Goal: Task Accomplishment & Management: Complete application form

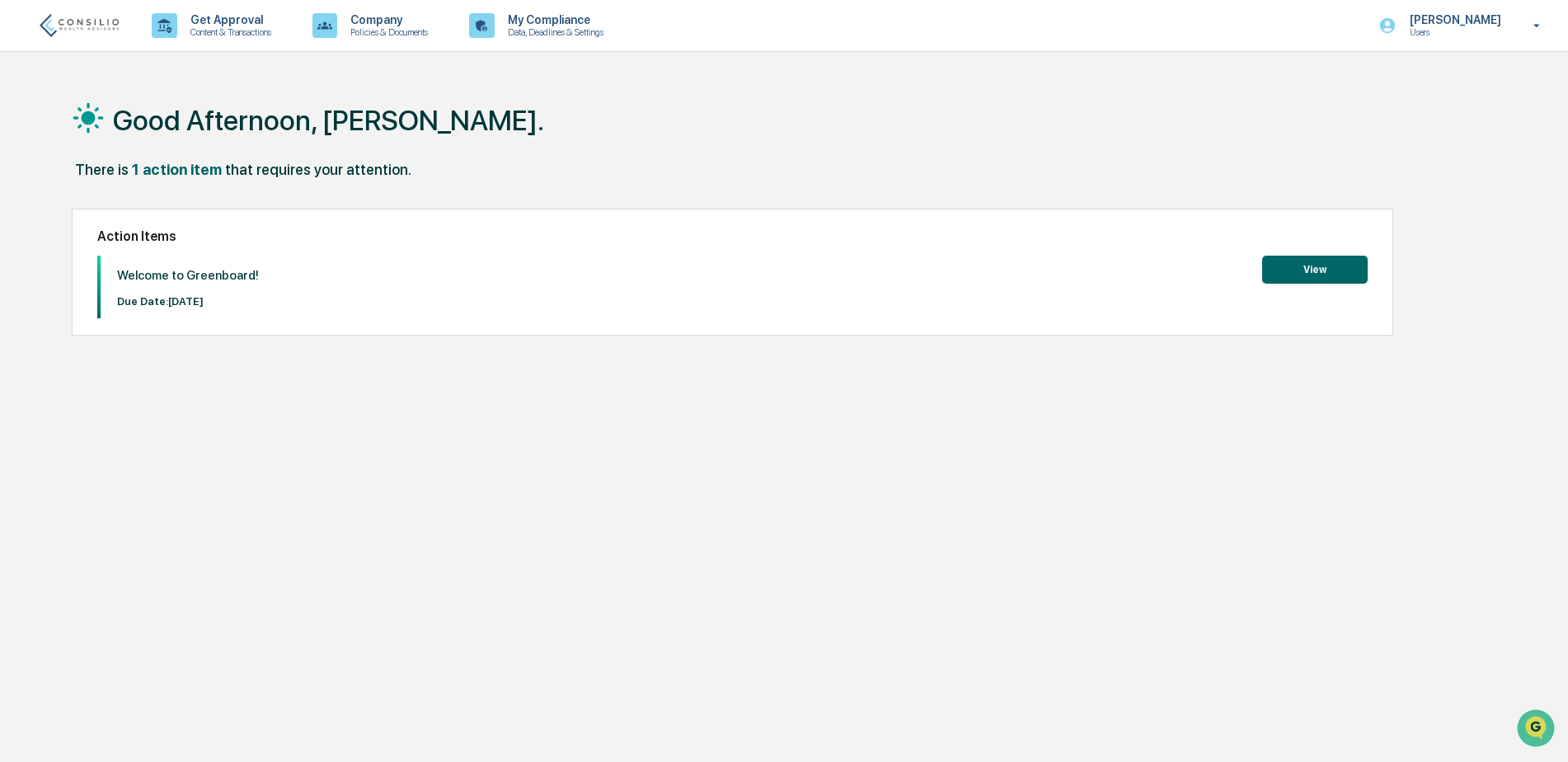
click at [1315, 266] on button "View" at bounding box center [1315, 269] width 105 height 28
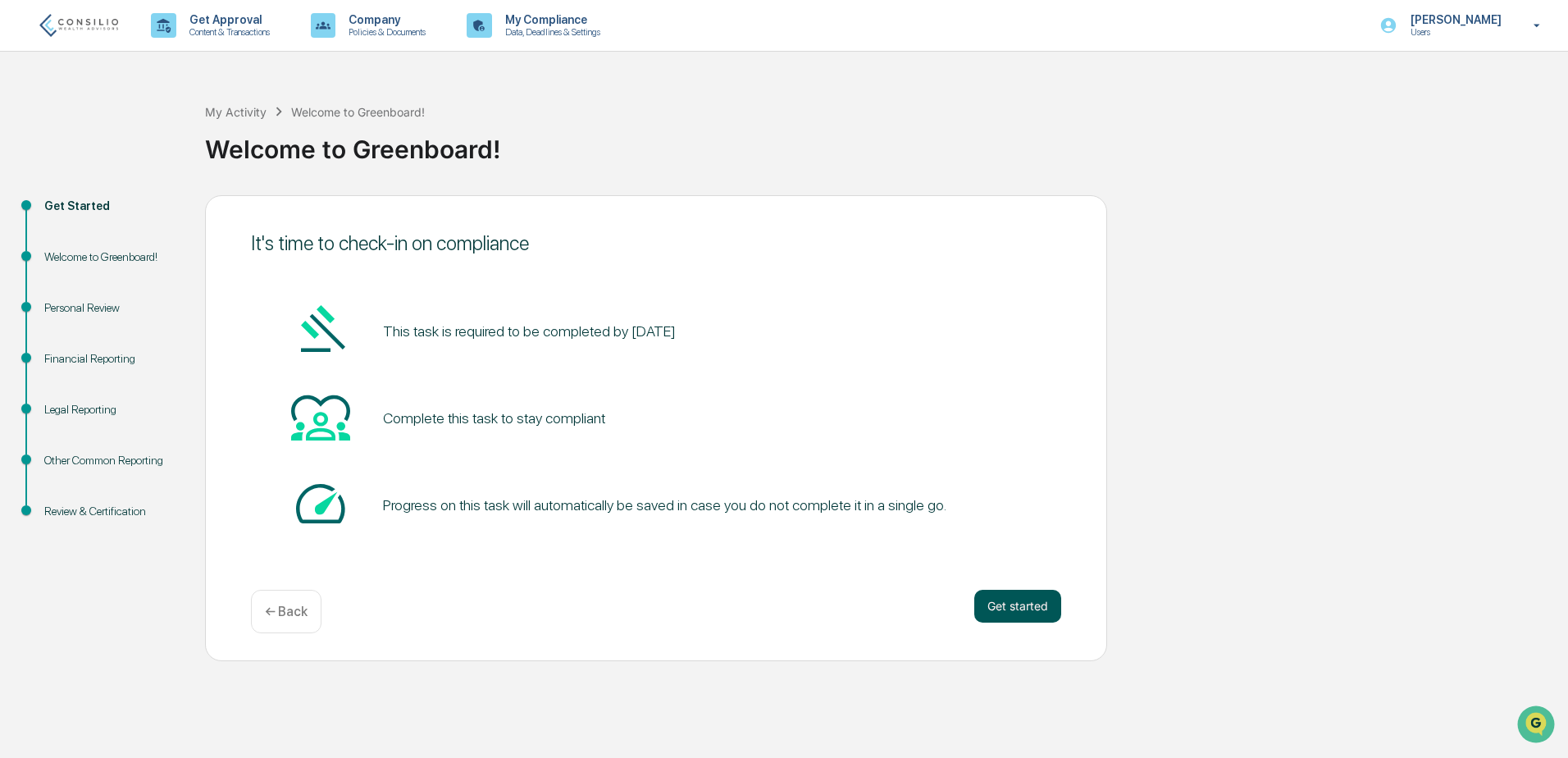
click at [1004, 599] on button "Get started" at bounding box center [1017, 606] width 87 height 33
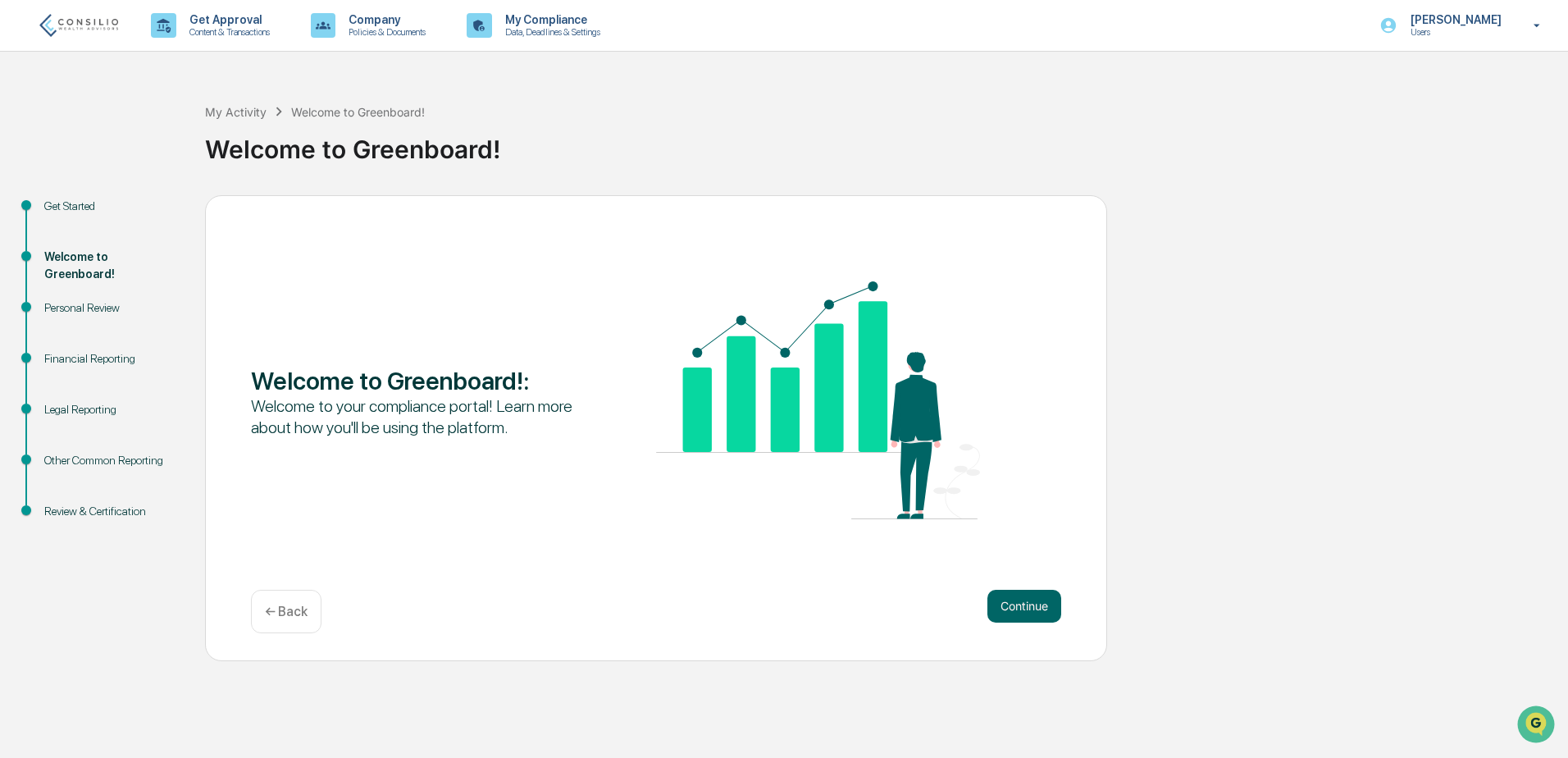
click at [1004, 599] on button "Continue" at bounding box center [1024, 606] width 74 height 33
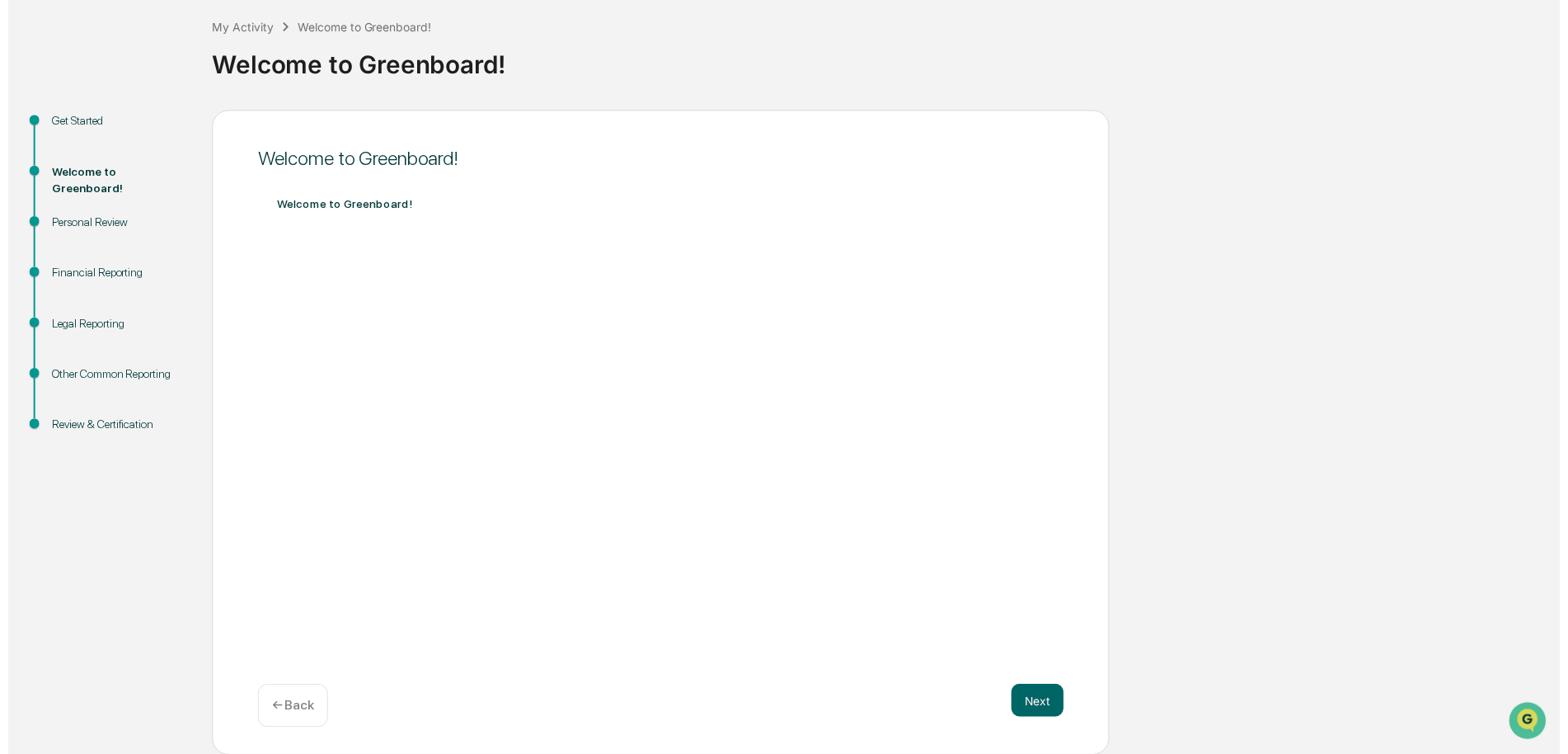
scroll to position [85, 0]
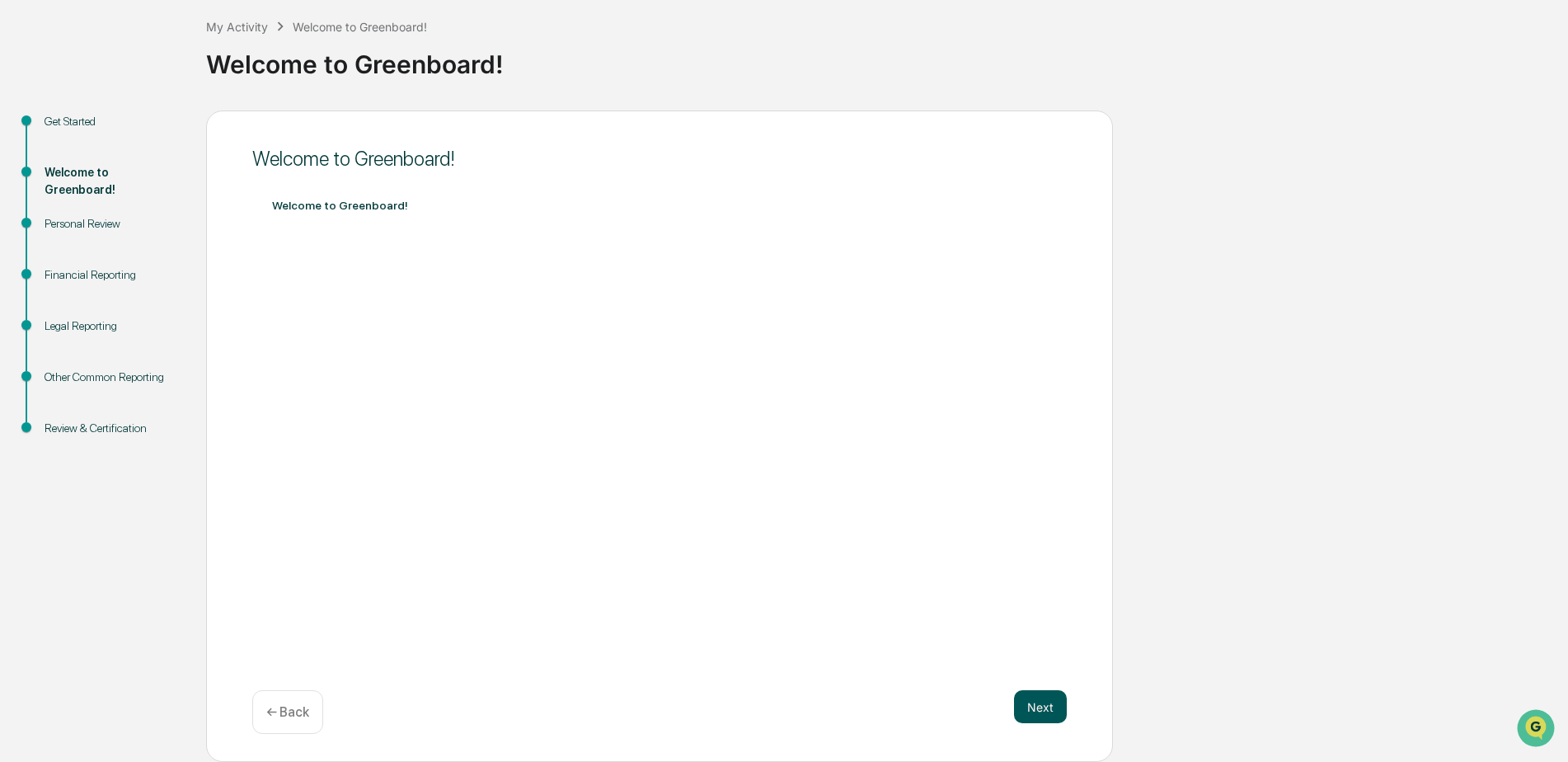
click at [1049, 697] on button "Next" at bounding box center [1040, 707] width 53 height 33
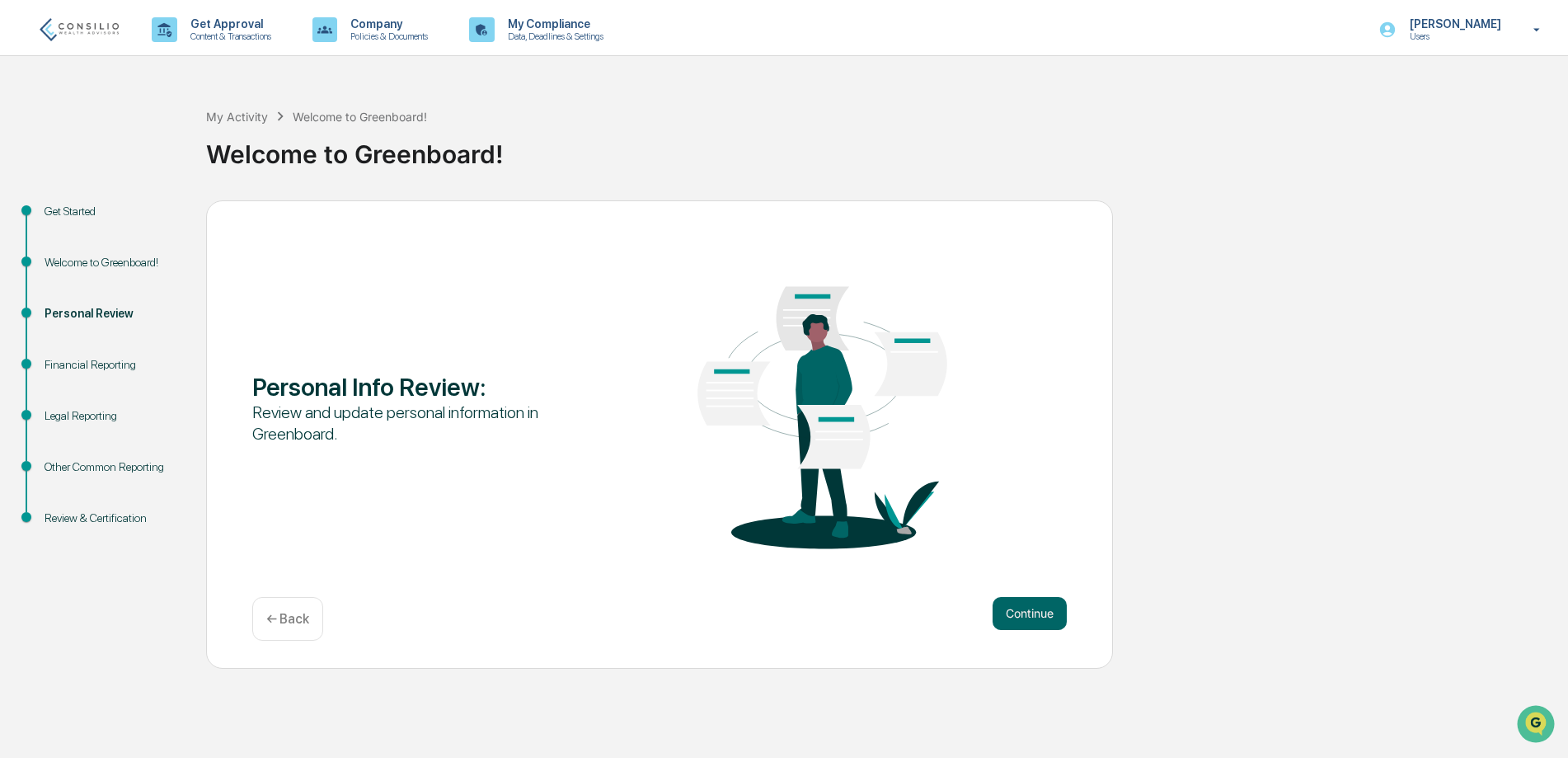
scroll to position [0, 0]
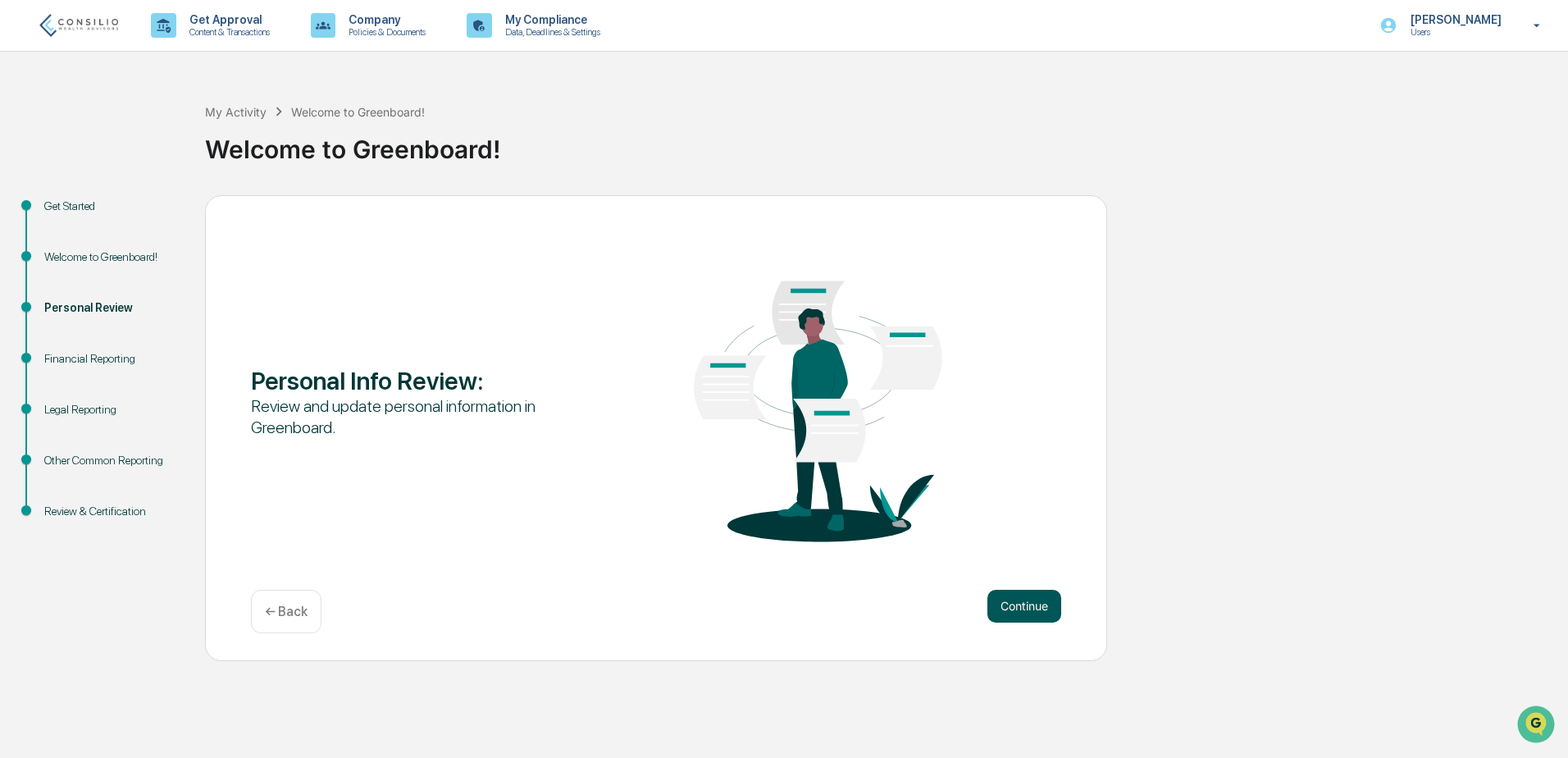
click at [1031, 599] on button "Continue" at bounding box center [1024, 606] width 74 height 33
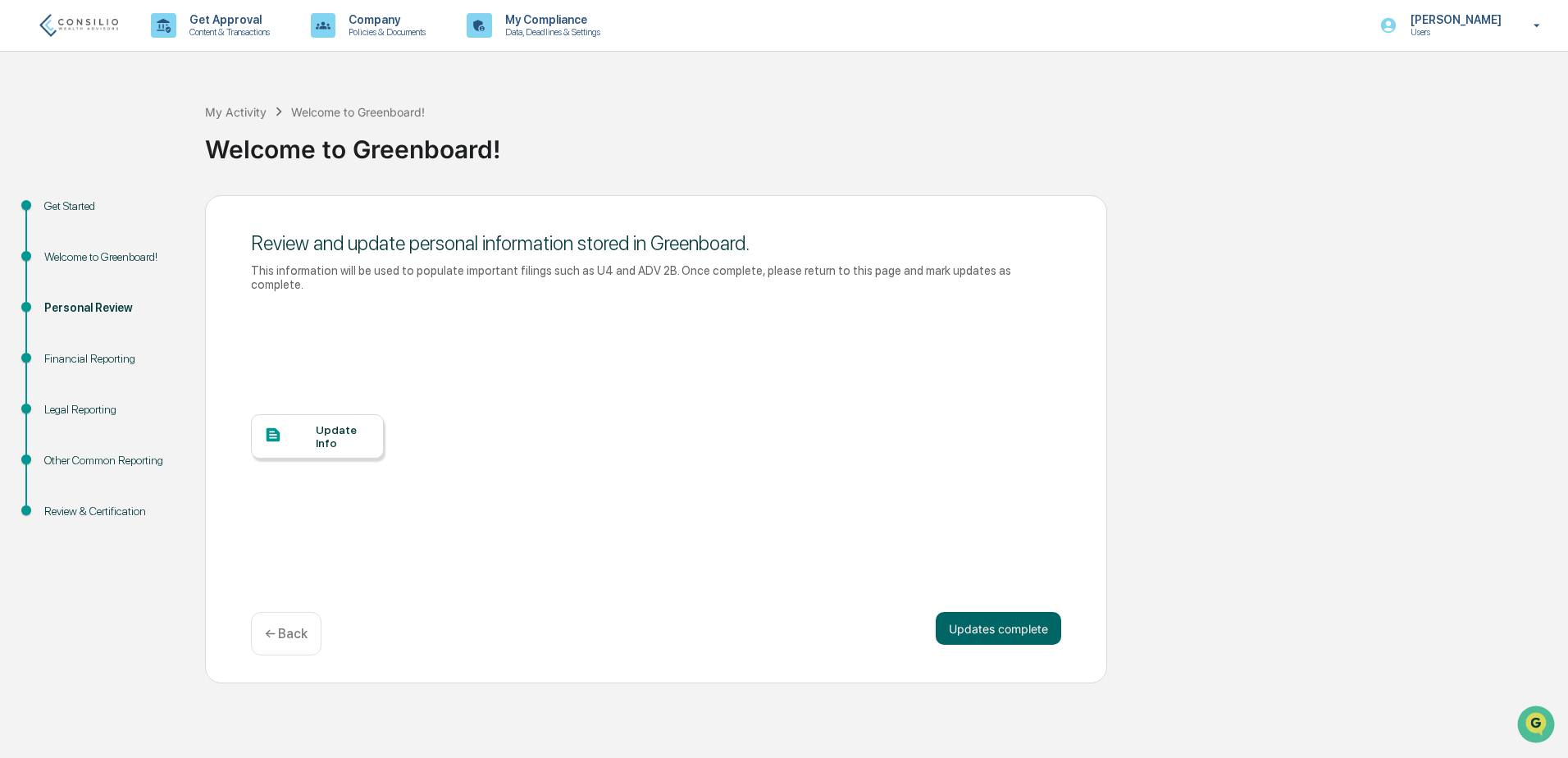
click at [266, 428] on icon at bounding box center [273, 434] width 14 height 14
click at [1006, 620] on button "Updates complete" at bounding box center [998, 628] width 125 height 33
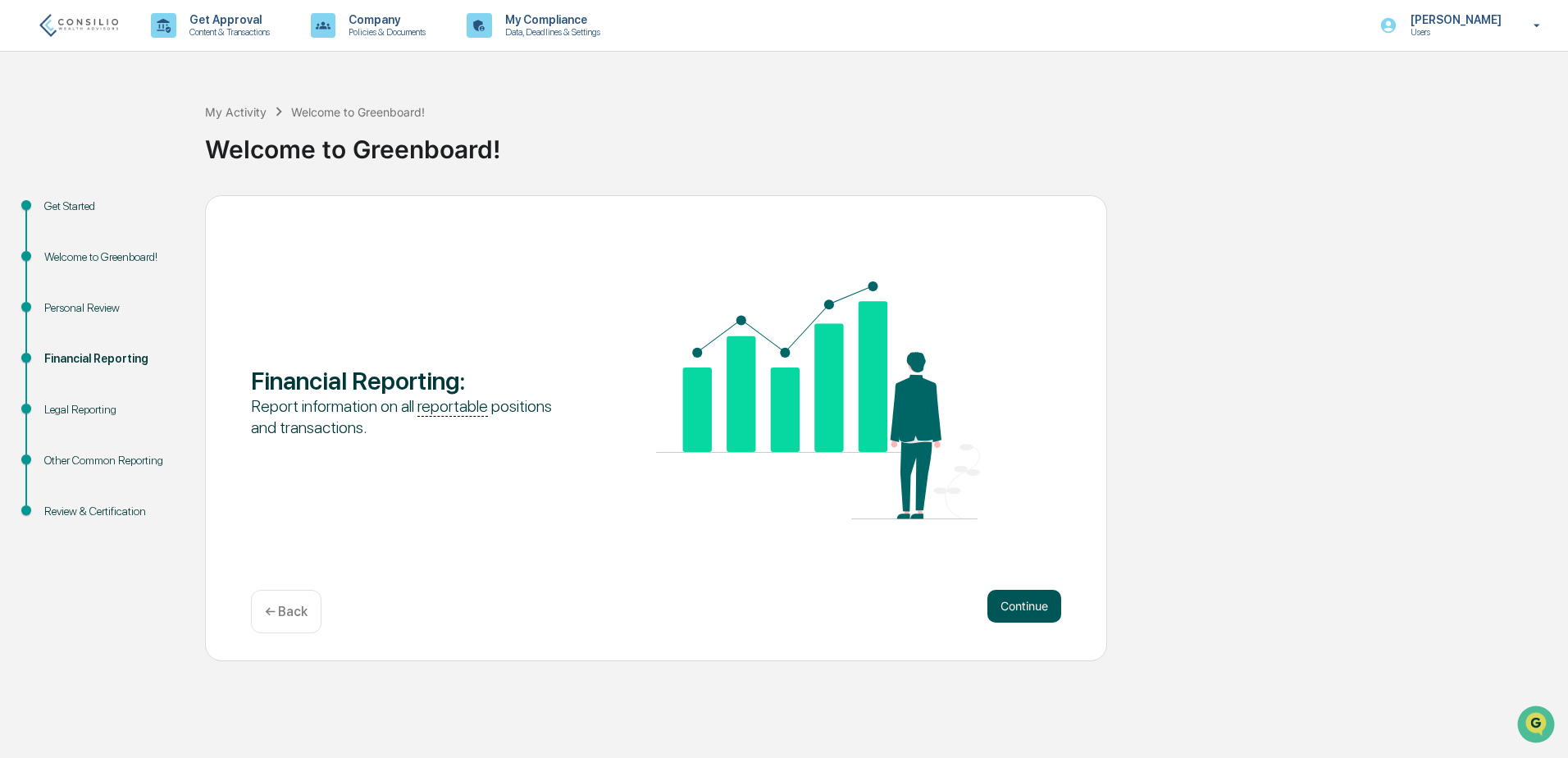
click at [1011, 608] on button "Continue" at bounding box center [1024, 606] width 74 height 33
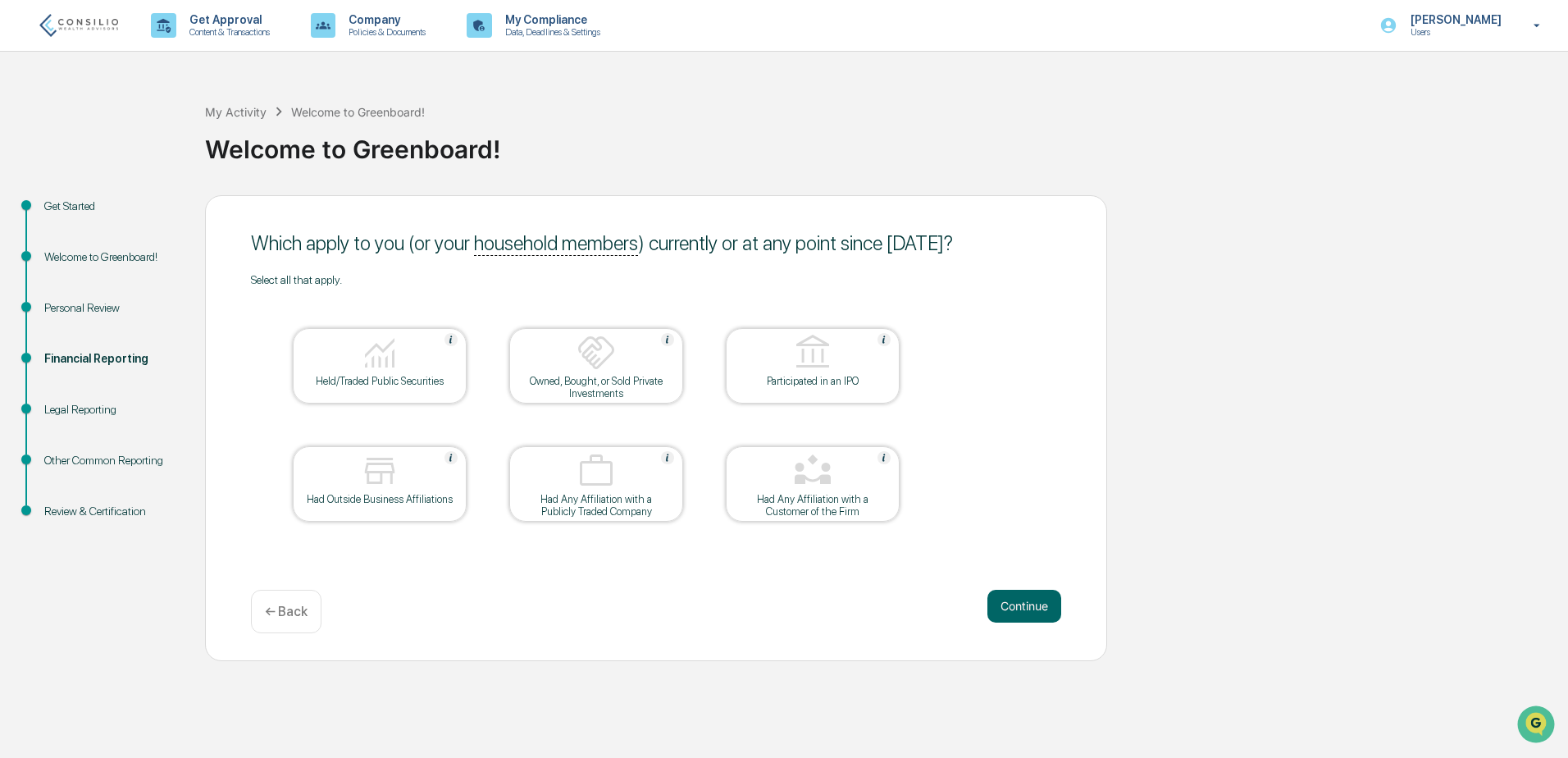
click at [427, 369] on div at bounding box center [379, 353] width 164 height 42
click at [423, 471] on div at bounding box center [379, 471] width 164 height 42
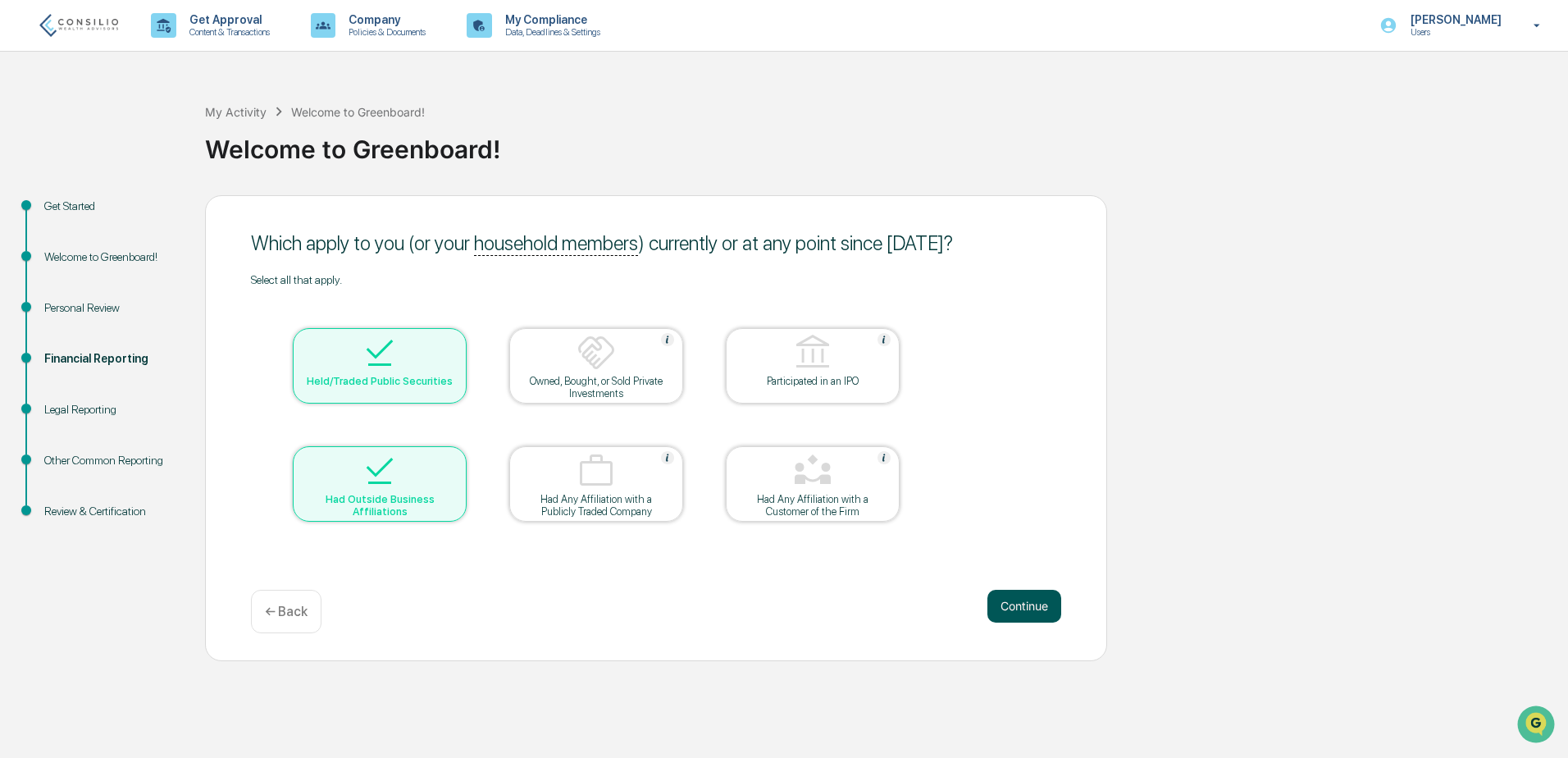
click at [1023, 608] on button "Continue" at bounding box center [1024, 606] width 74 height 33
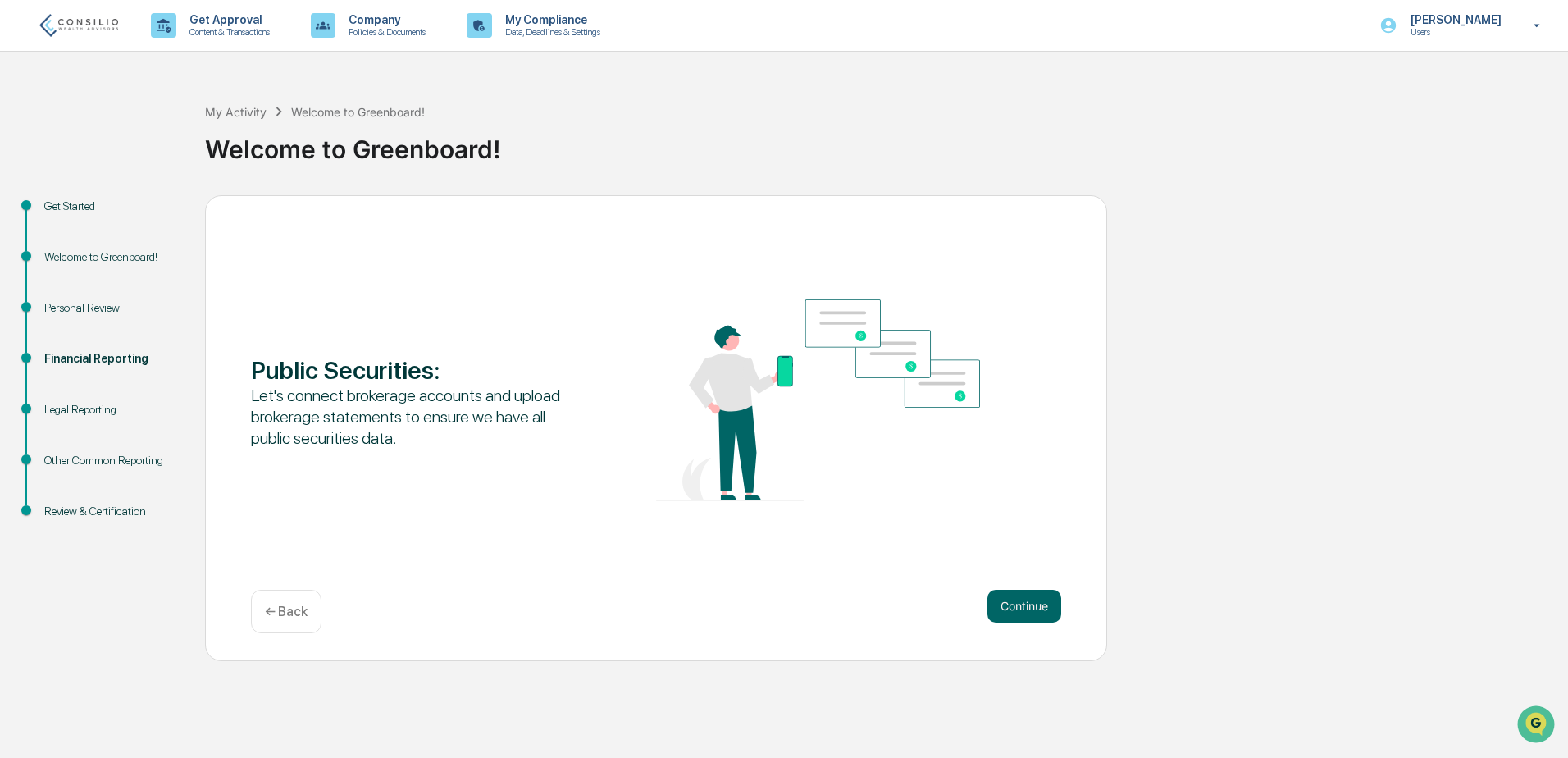
click at [1023, 608] on button "Continue" at bounding box center [1024, 606] width 74 height 33
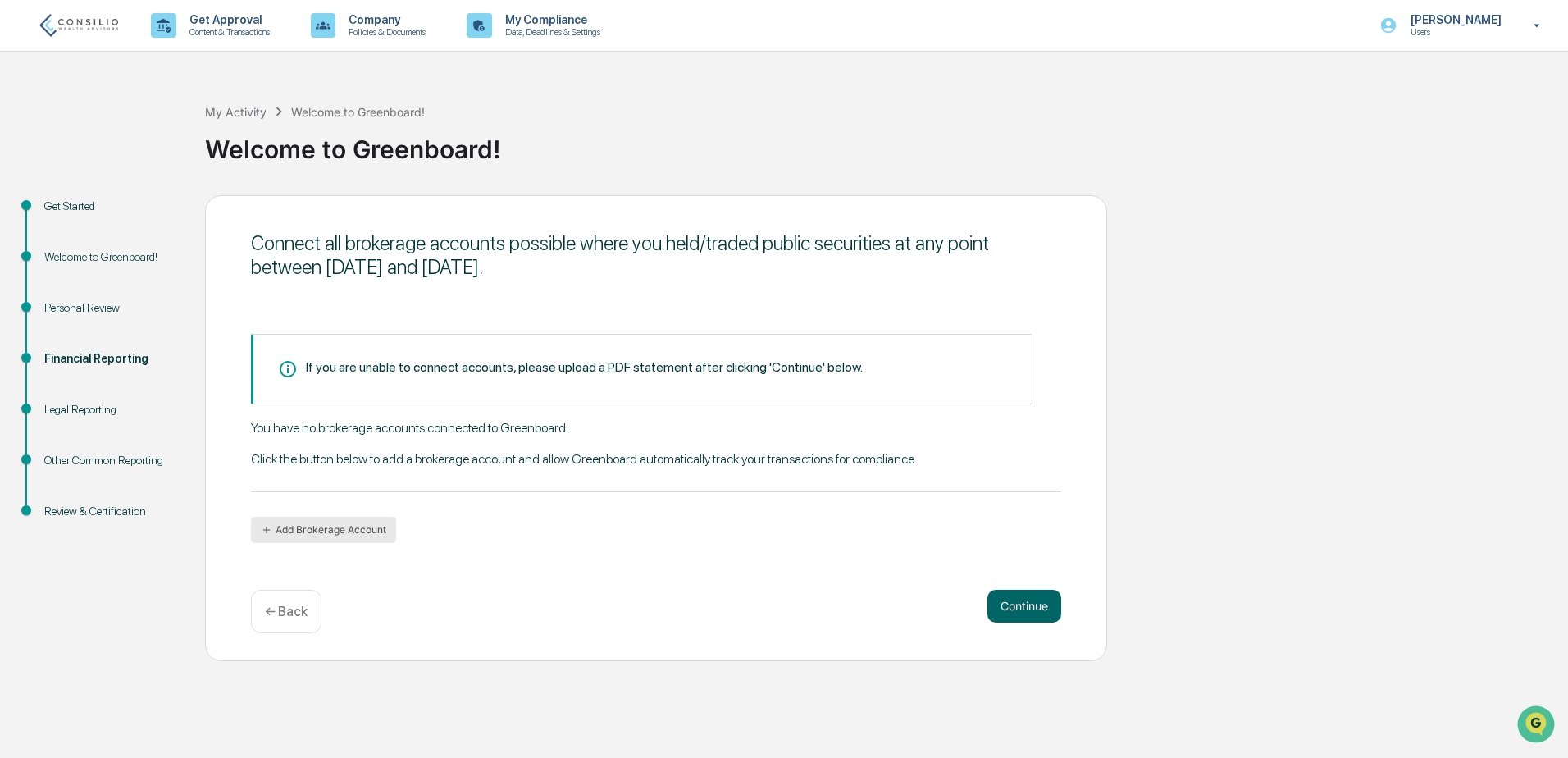
click at [288, 526] on button "Add Brokerage Account" at bounding box center [324, 530] width 145 height 26
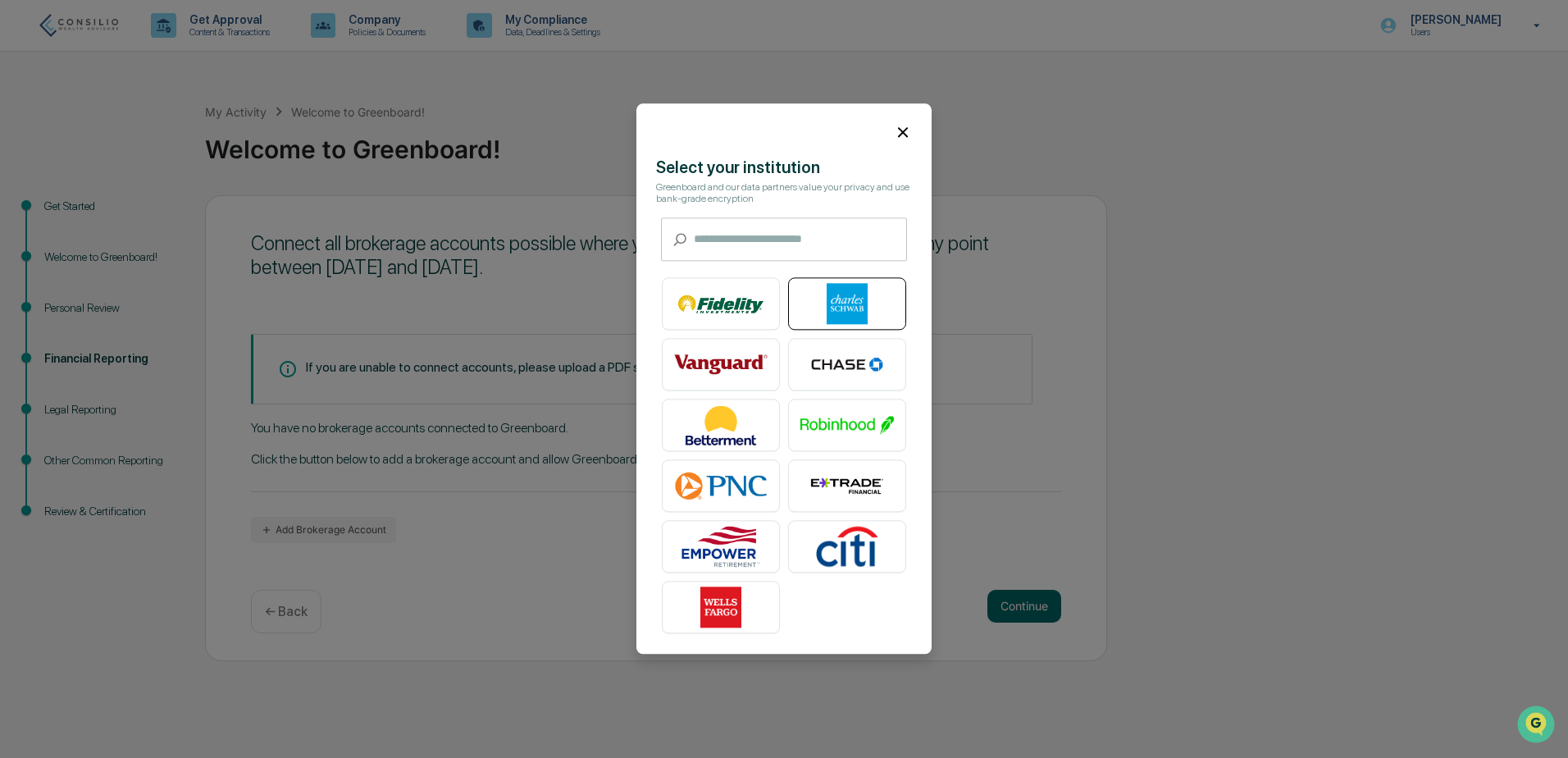
click at [857, 309] on img at bounding box center [846, 304] width 93 height 41
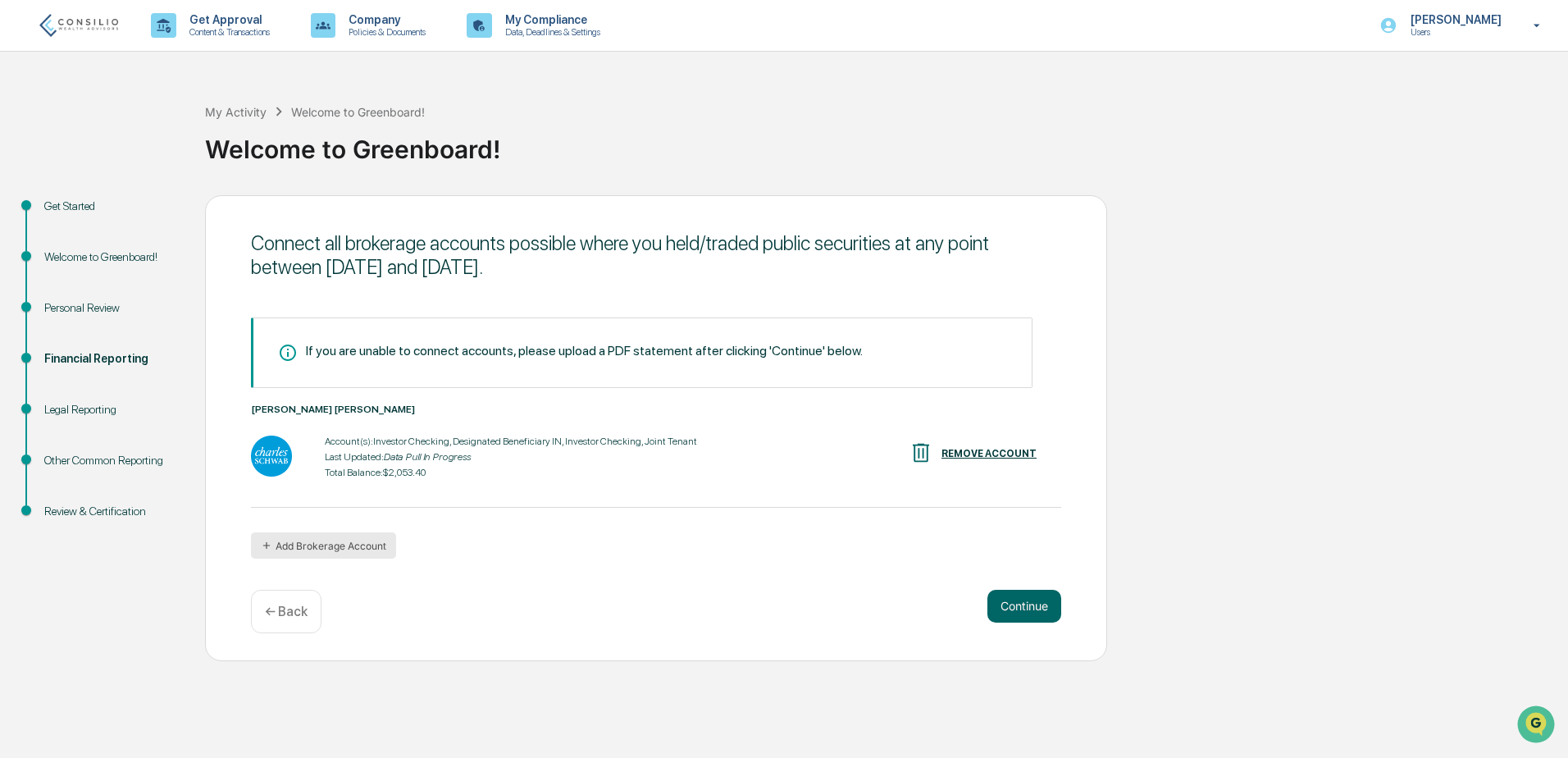
click at [344, 546] on button "Add Brokerage Account" at bounding box center [324, 545] width 145 height 26
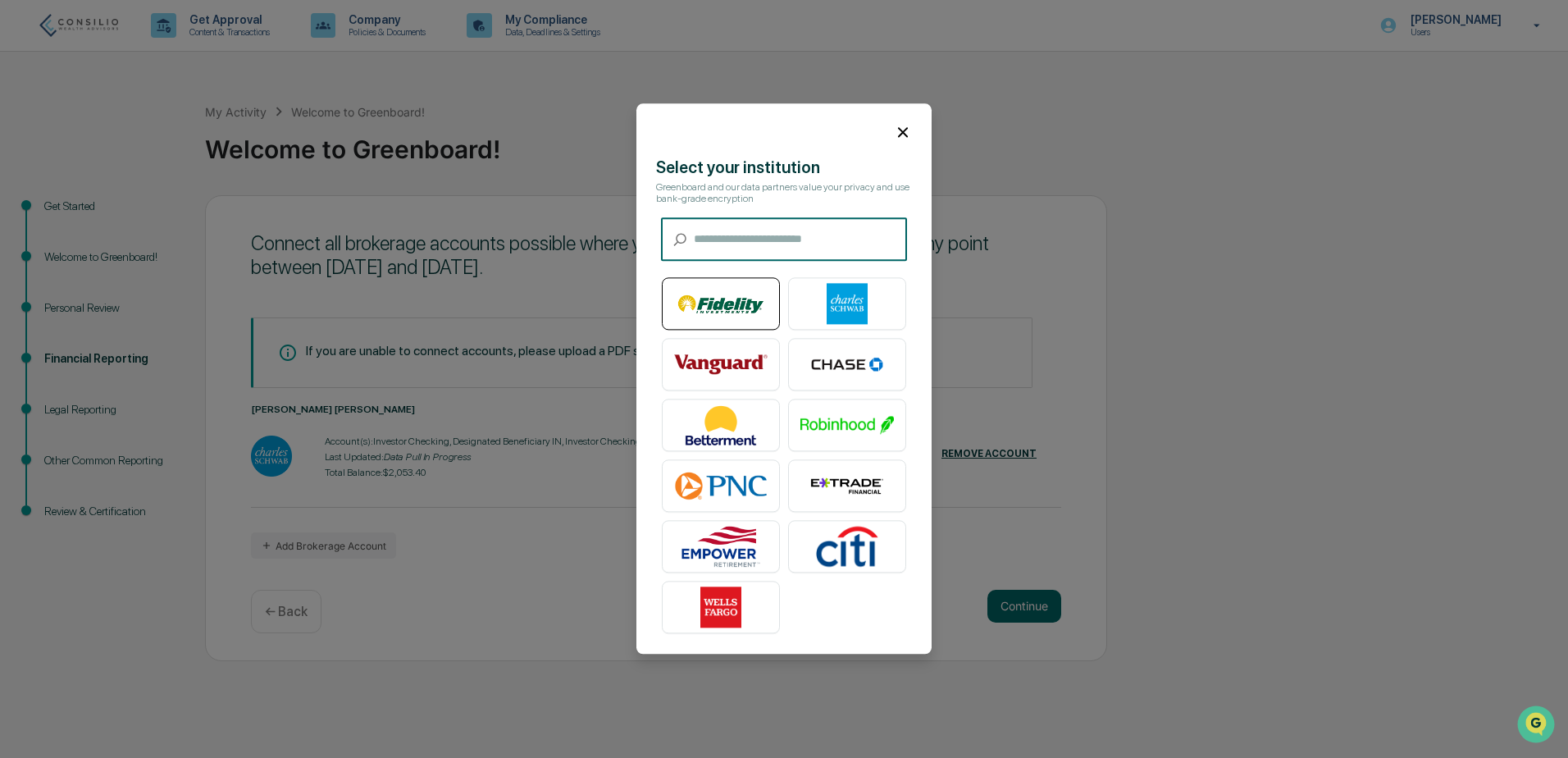
click at [723, 302] on img at bounding box center [720, 304] width 93 height 41
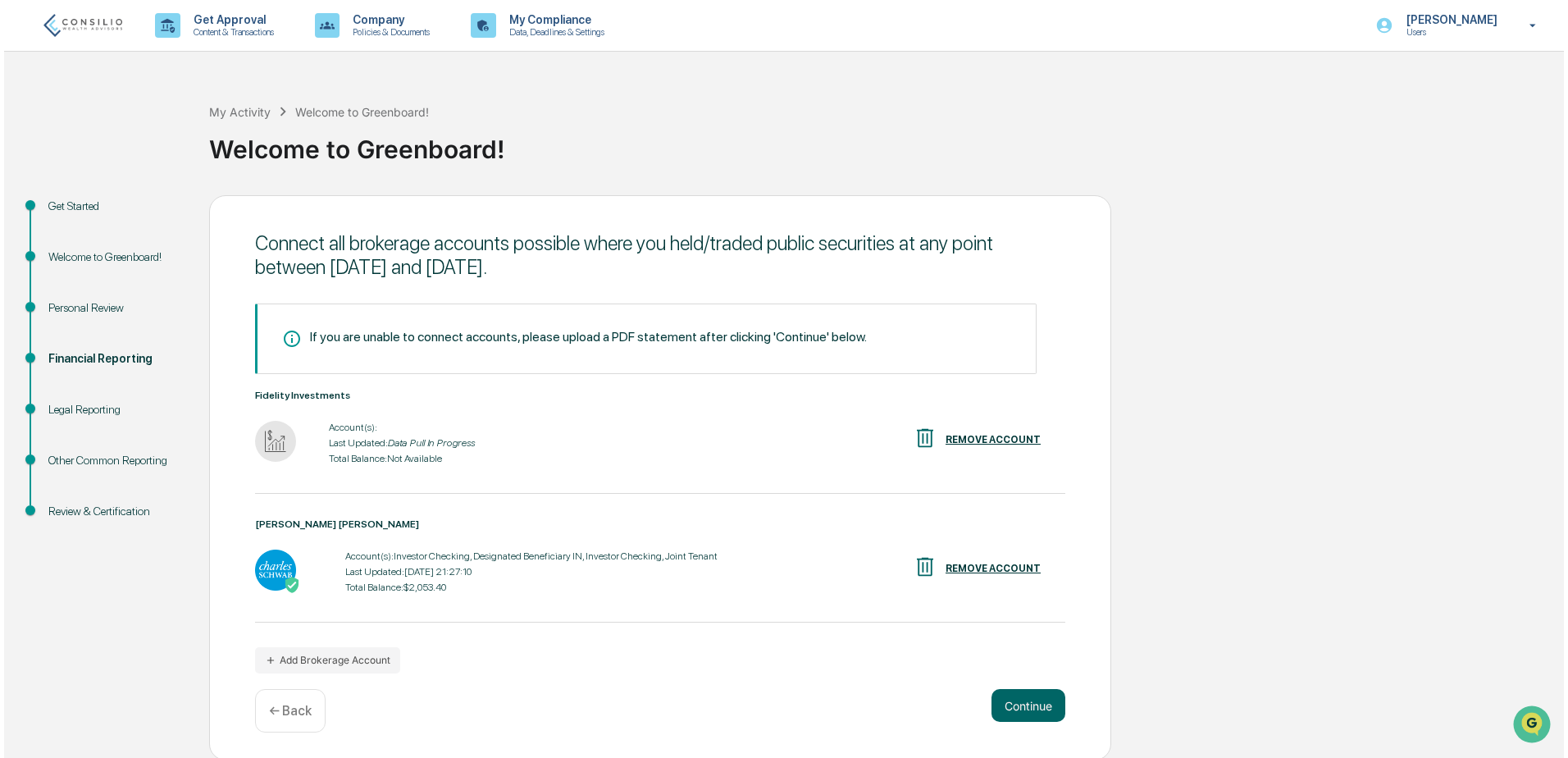
scroll to position [2, 0]
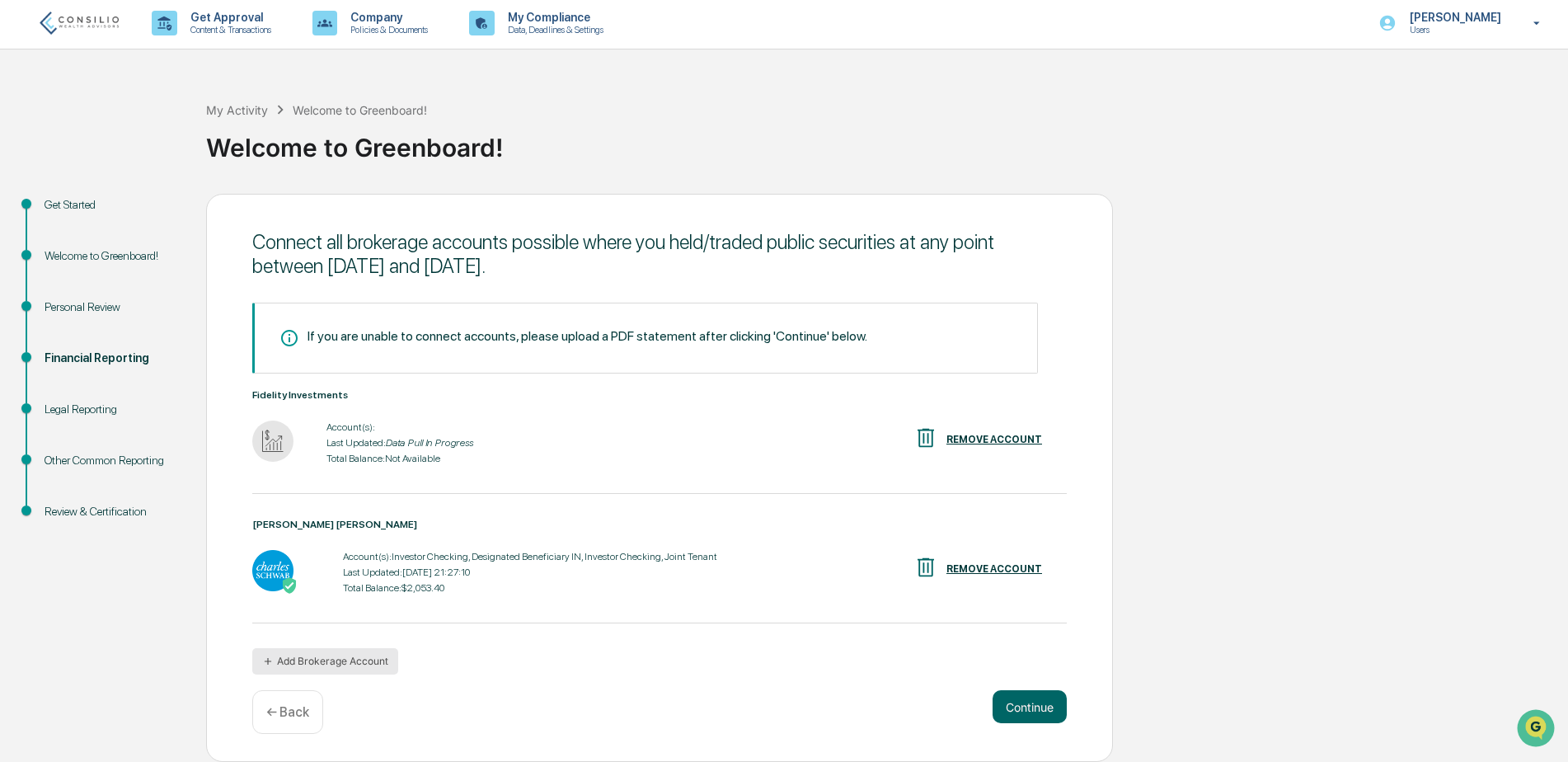
click at [355, 664] on button "Add Brokerage Account" at bounding box center [326, 661] width 146 height 27
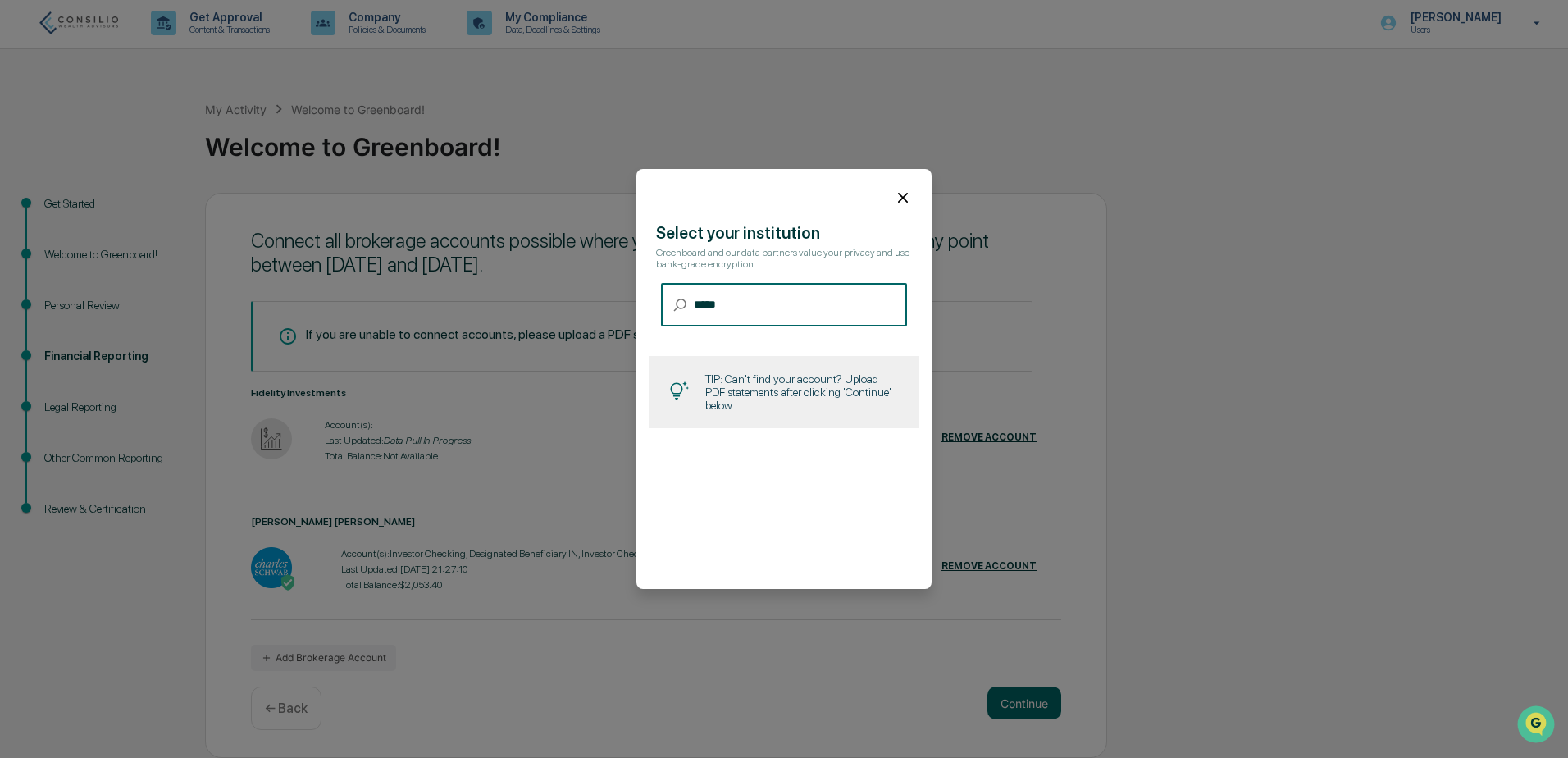
click at [720, 307] on input "*****" at bounding box center [800, 304] width 213 height 44
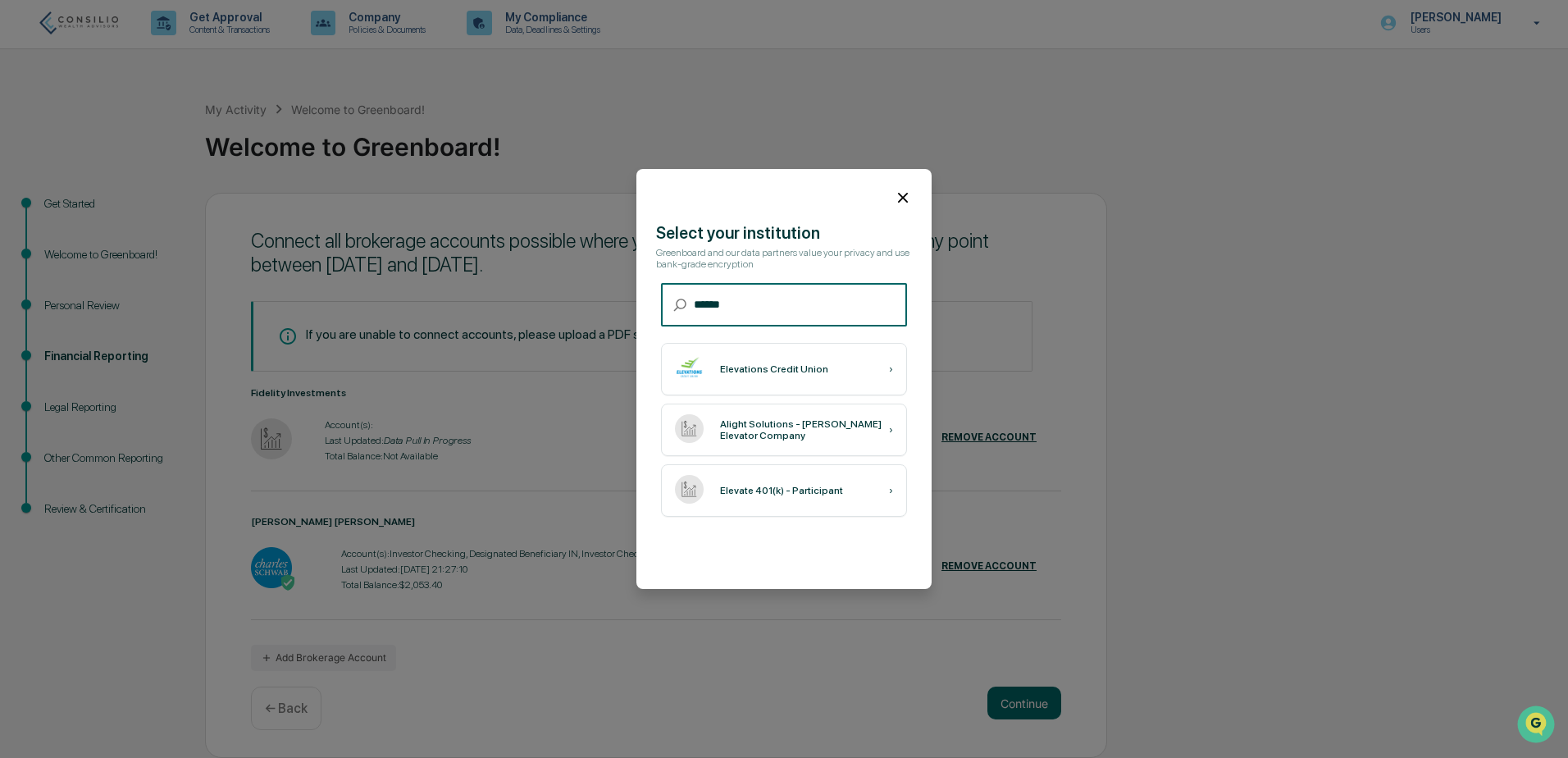
drag, startPoint x: 745, startPoint y: 306, endPoint x: 463, endPoint y: 265, distance: 285.0
click at [463, 265] on body "Get Approval Content & Transactions Company Policies & Documents My Compliance …" at bounding box center [784, 377] width 1568 height 760
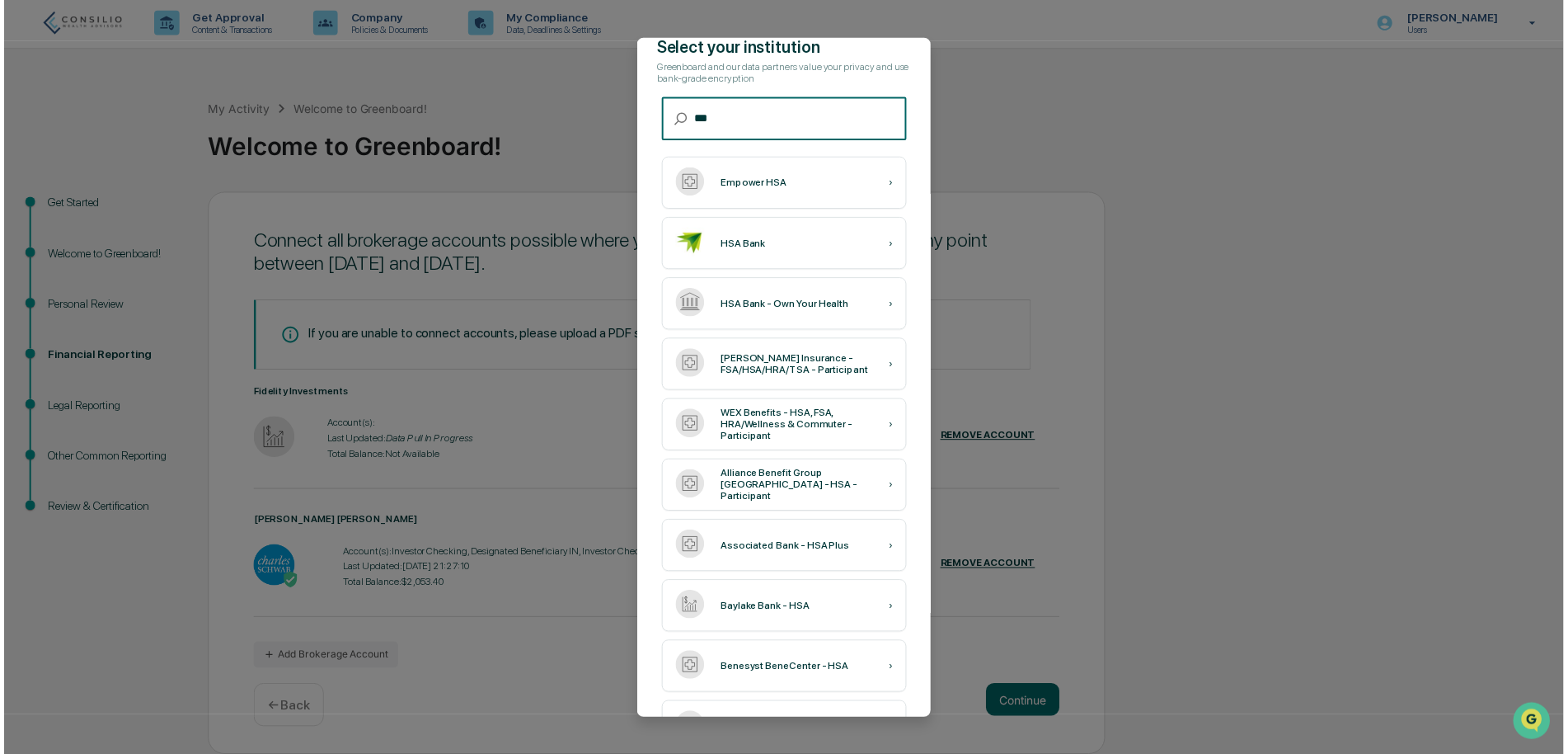
scroll to position [0, 0]
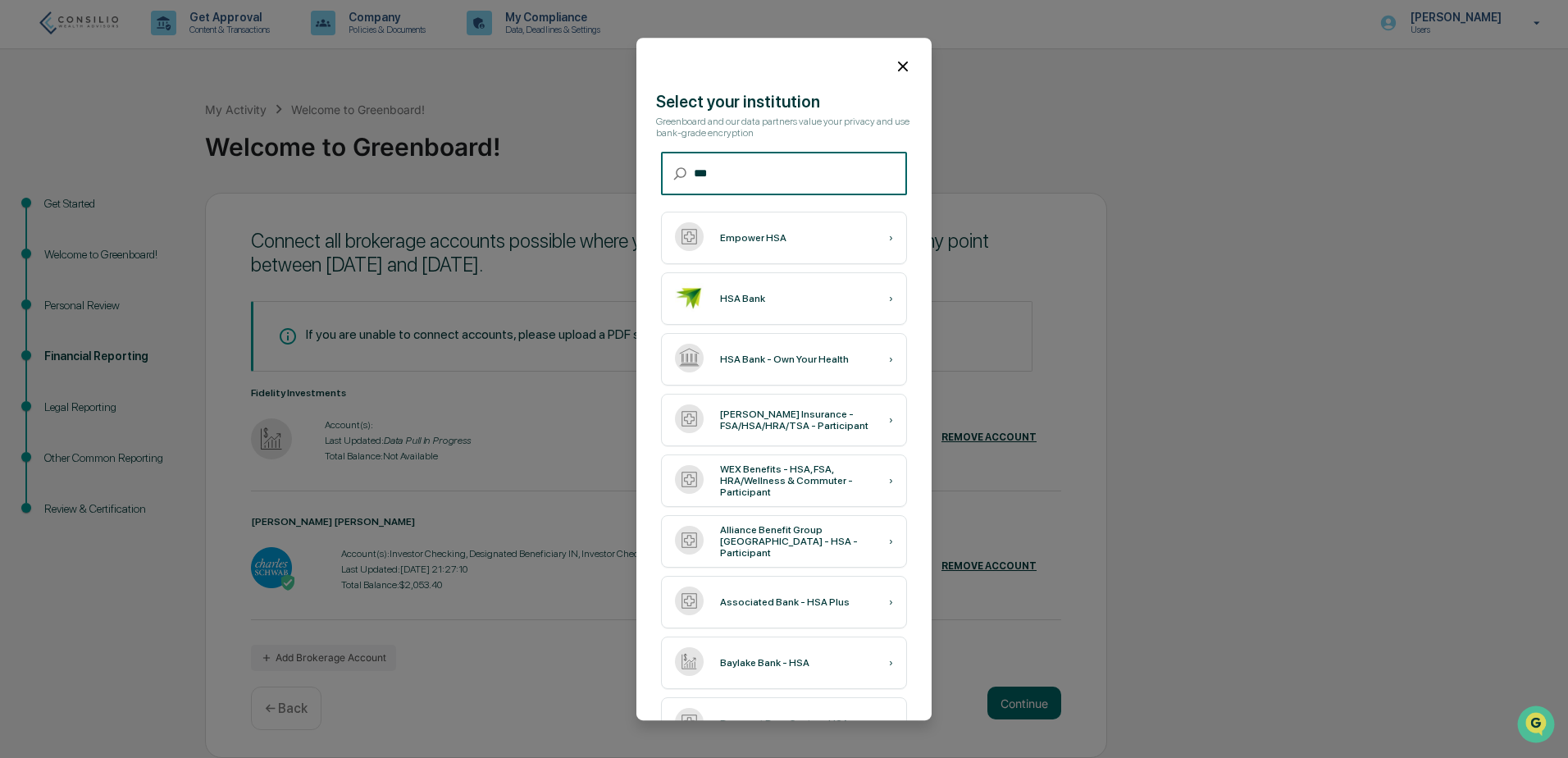
type input "***"
click at [896, 75] on icon at bounding box center [903, 67] width 18 height 18
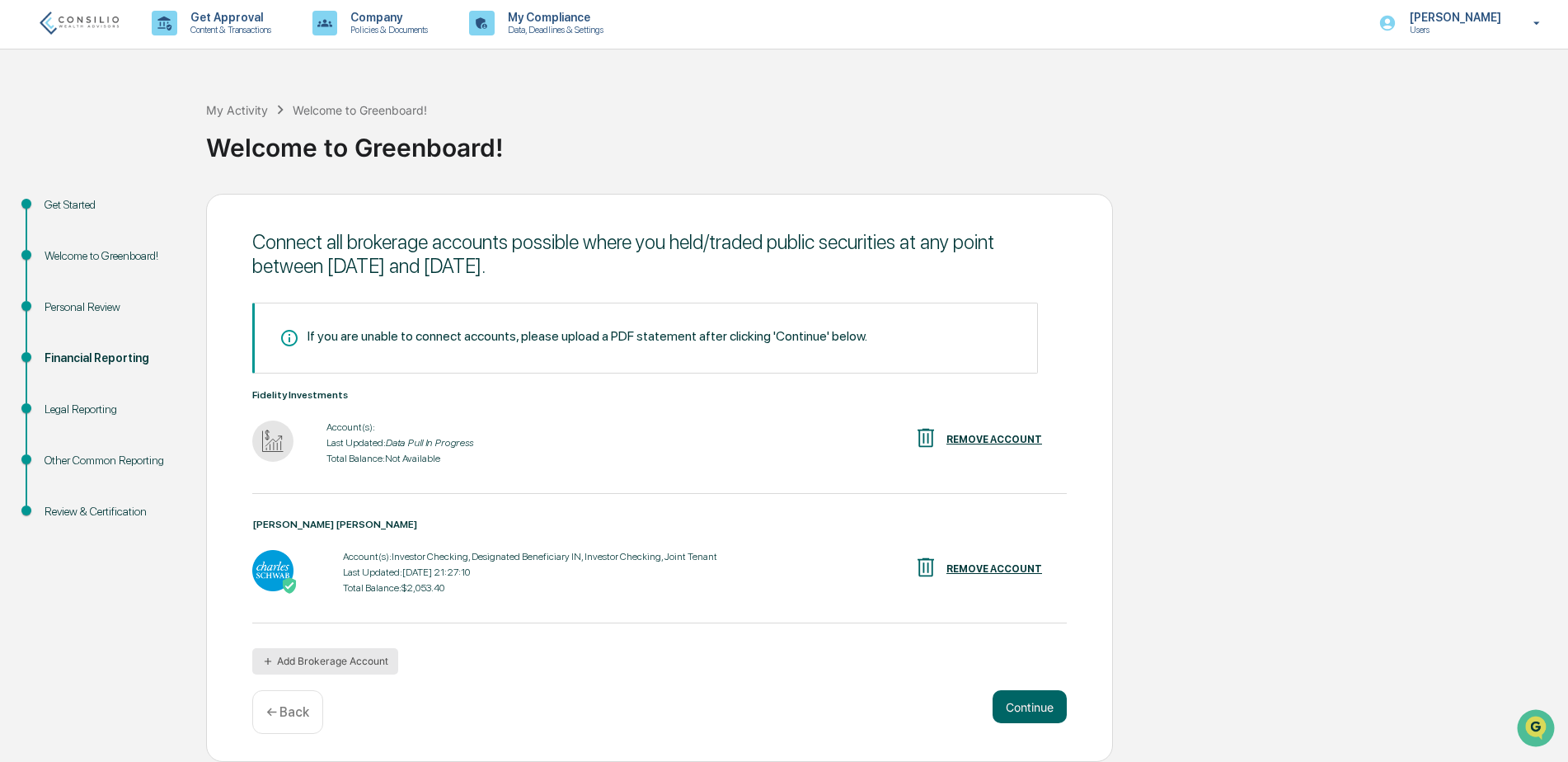
click at [357, 659] on button "Add Brokerage Account" at bounding box center [326, 661] width 146 height 27
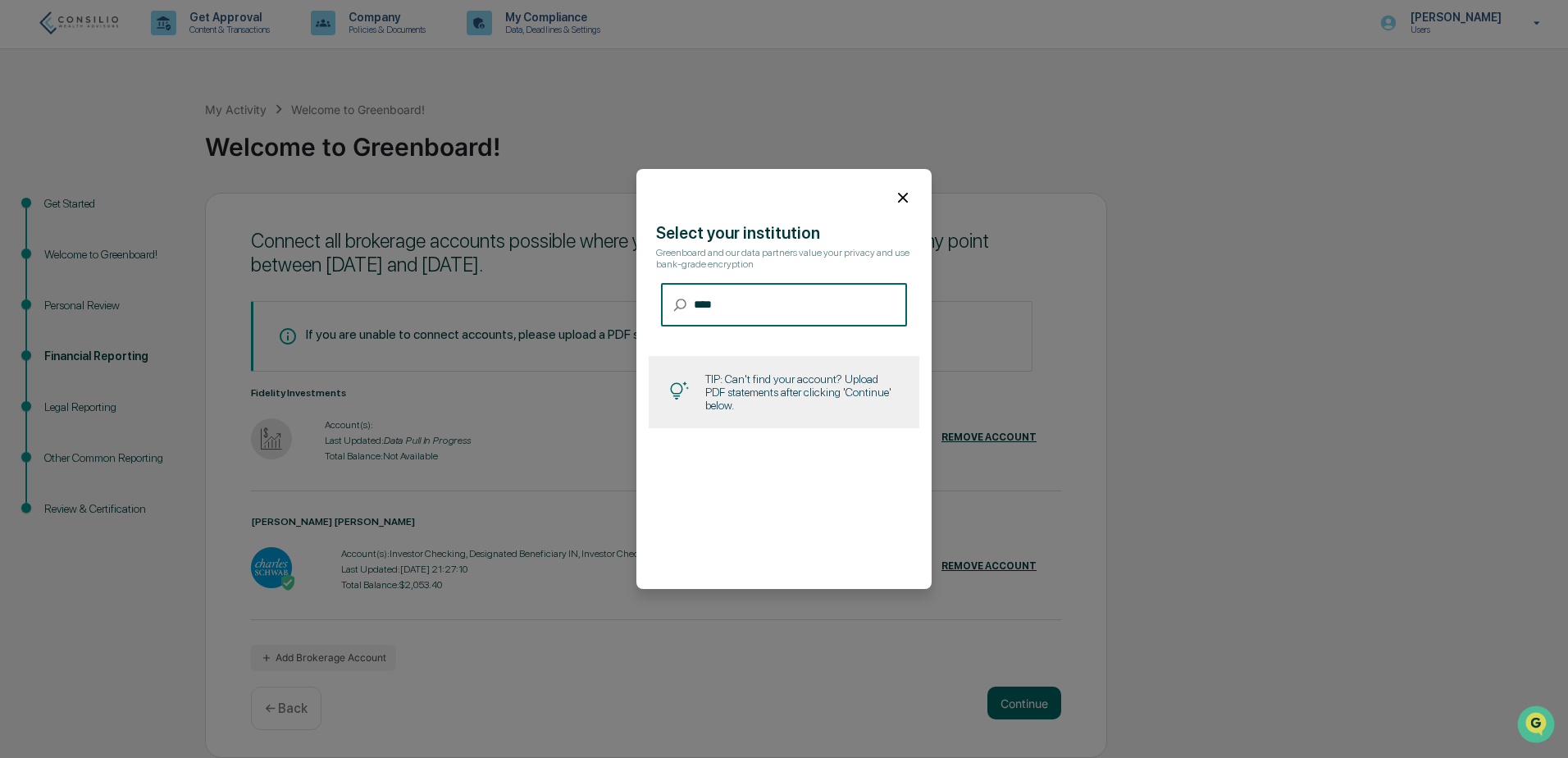
type input "****"
click at [894, 198] on icon at bounding box center [903, 198] width 18 height 18
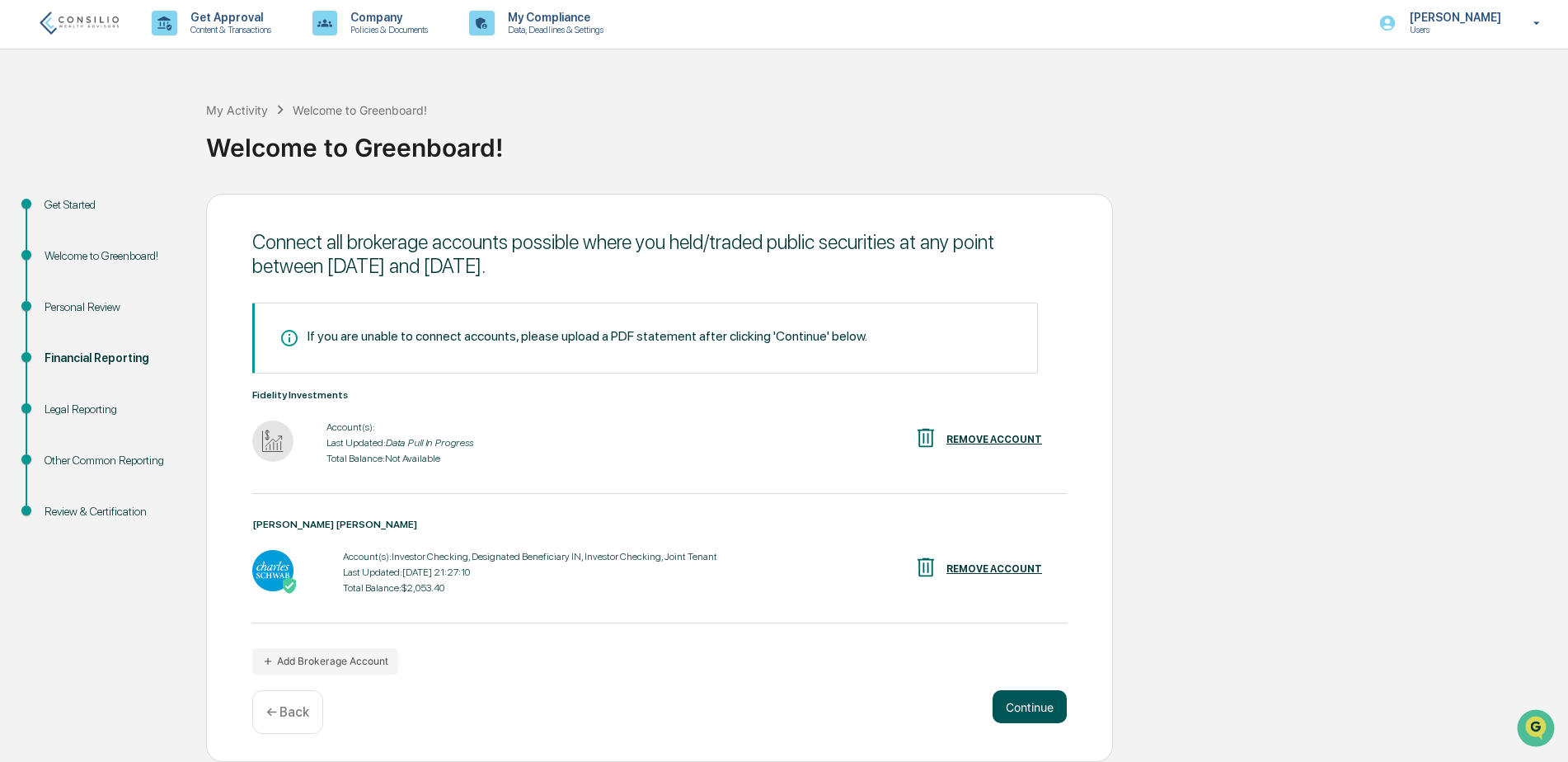
click at [1016, 704] on button "Continue" at bounding box center [1030, 707] width 75 height 33
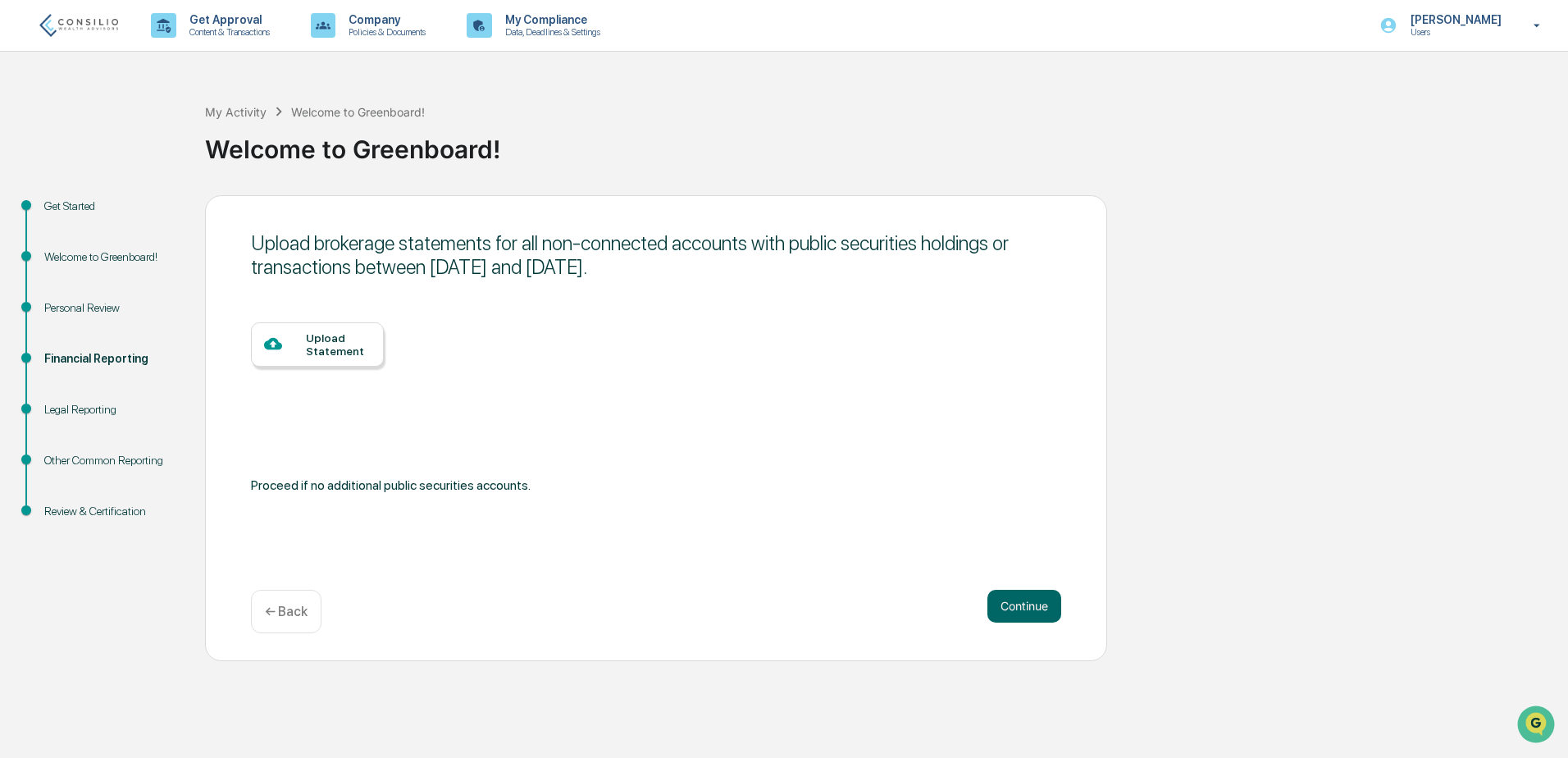
click at [331, 349] on div "Upload Statement" at bounding box center [338, 344] width 65 height 26
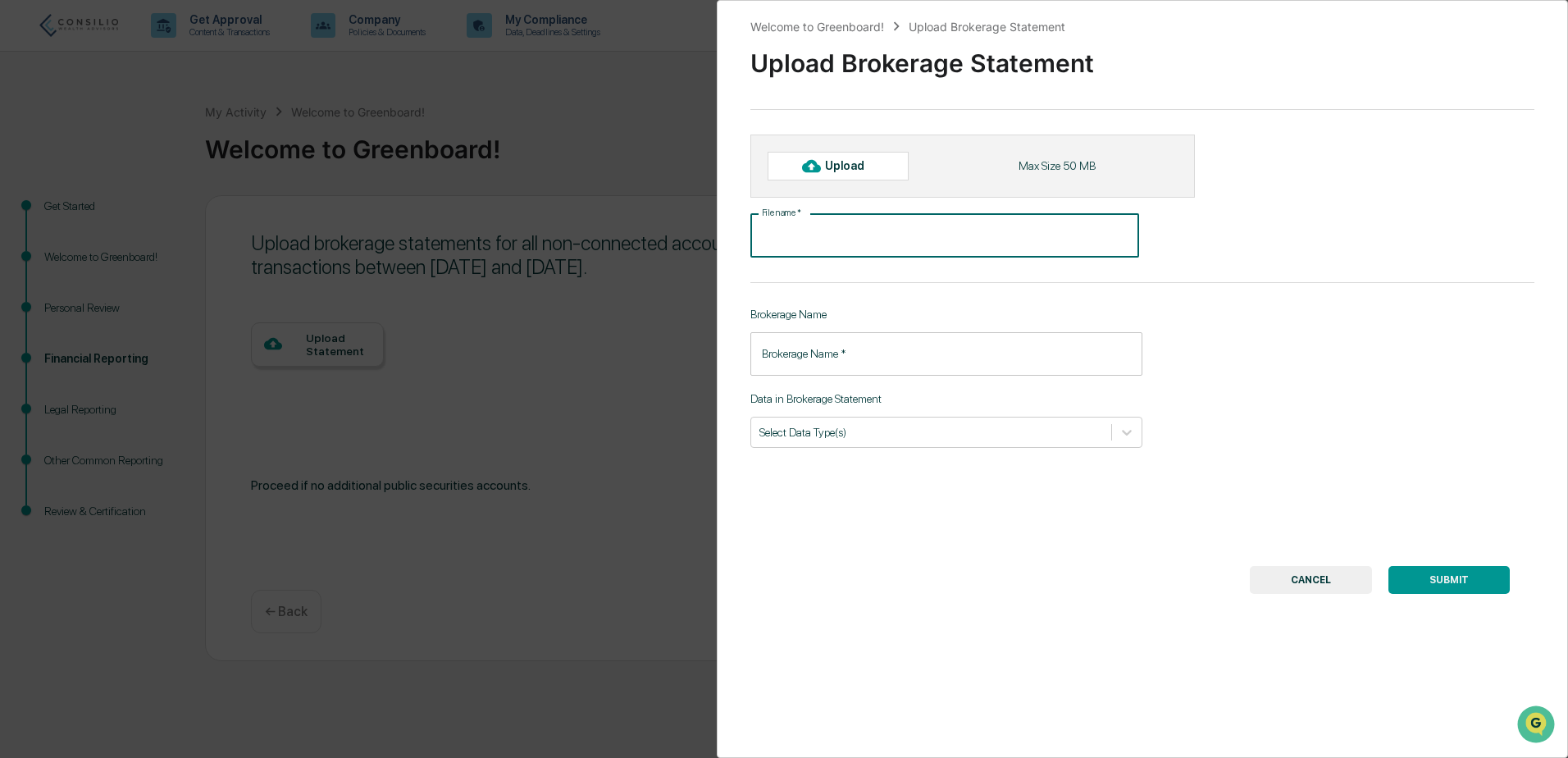
click at [826, 237] on input "File name   *" at bounding box center [945, 236] width 389 height 44
click at [833, 339] on div "Brokerage Name   * Brokerage Name   *" at bounding box center [947, 353] width 392 height 44
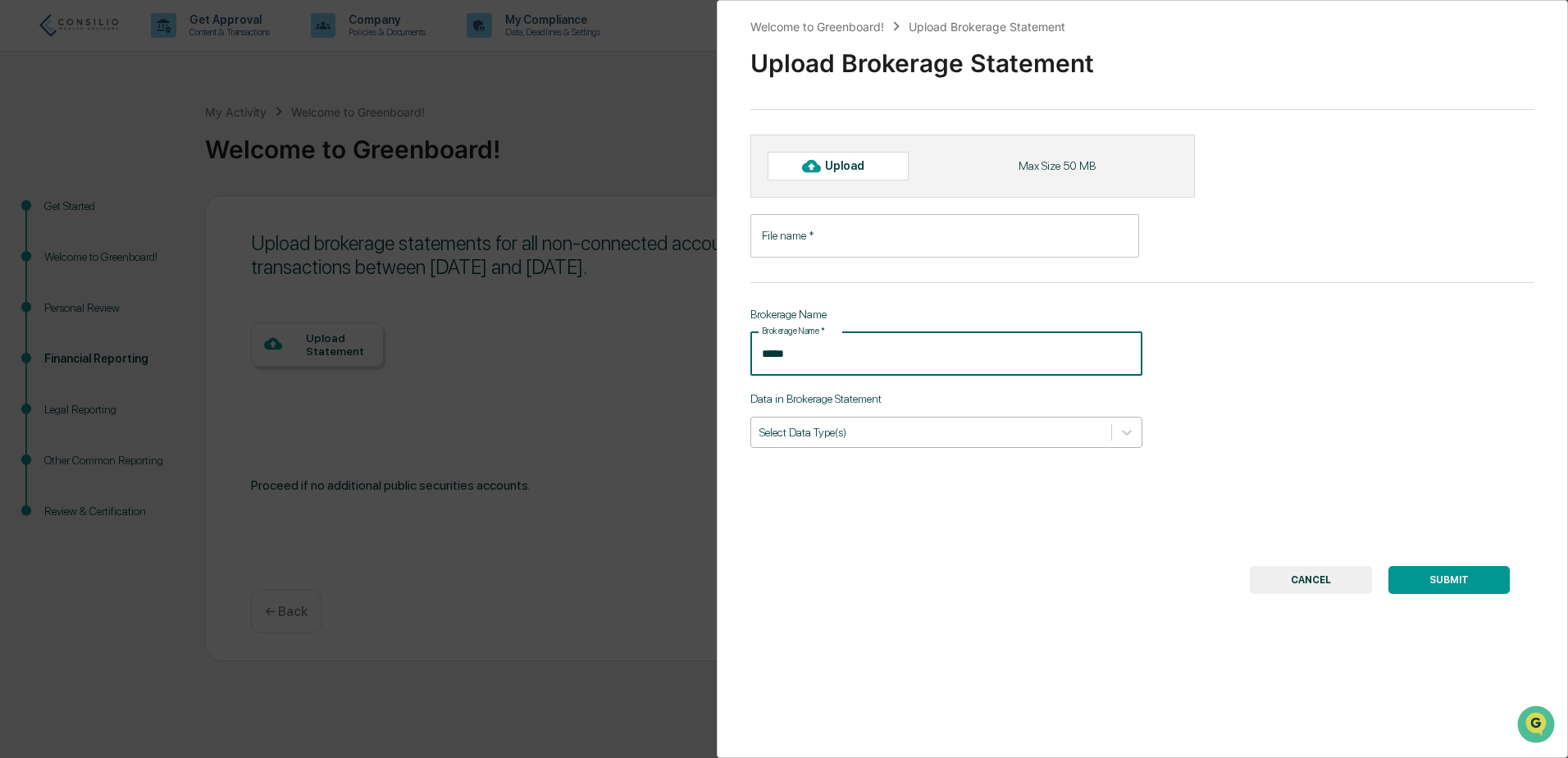
type input "*****"
click at [853, 442] on div "Select Data Type(s)" at bounding box center [931, 432] width 360 height 22
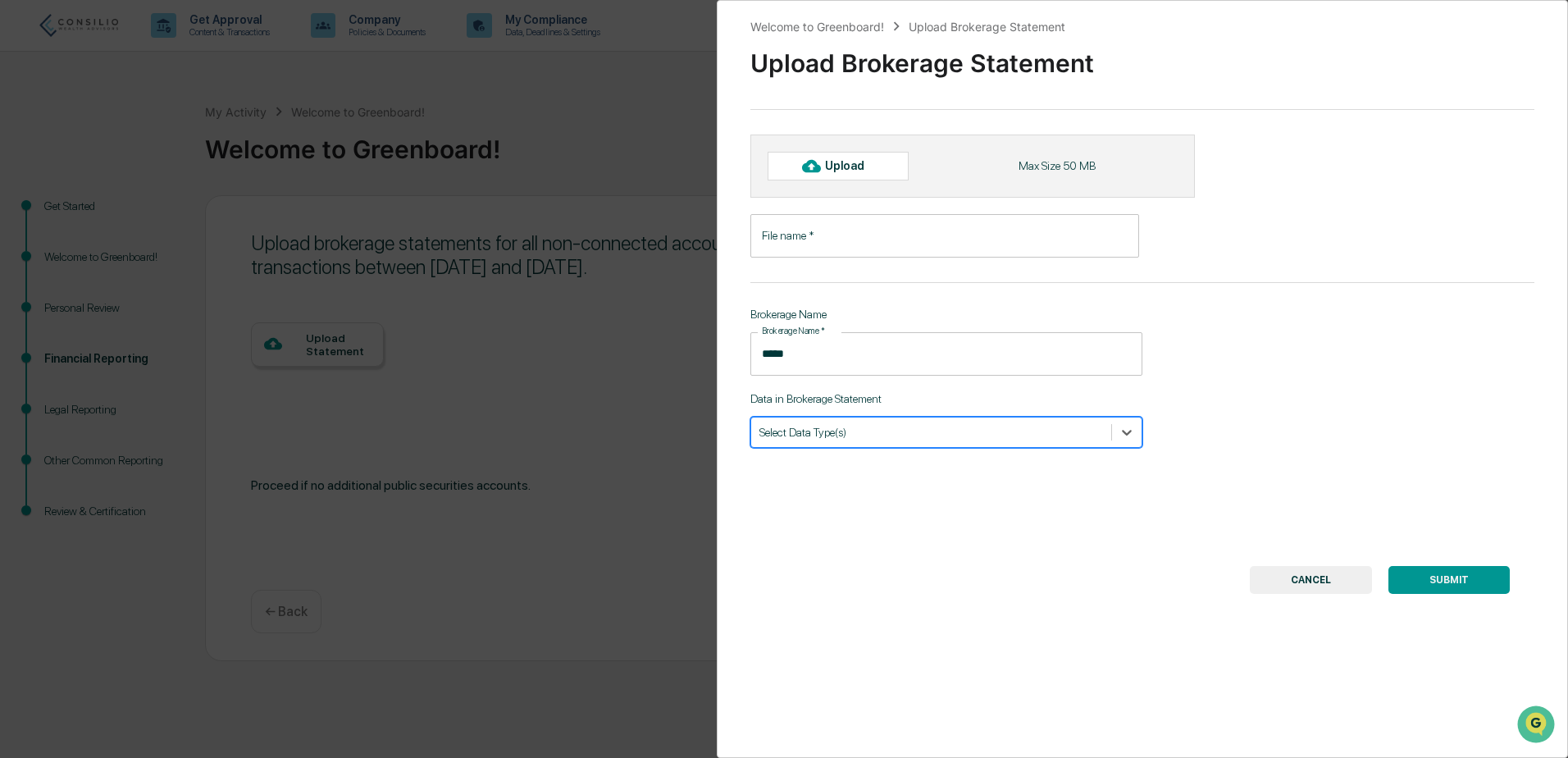
click at [853, 442] on div "Select Data Type(s)" at bounding box center [931, 432] width 360 height 22
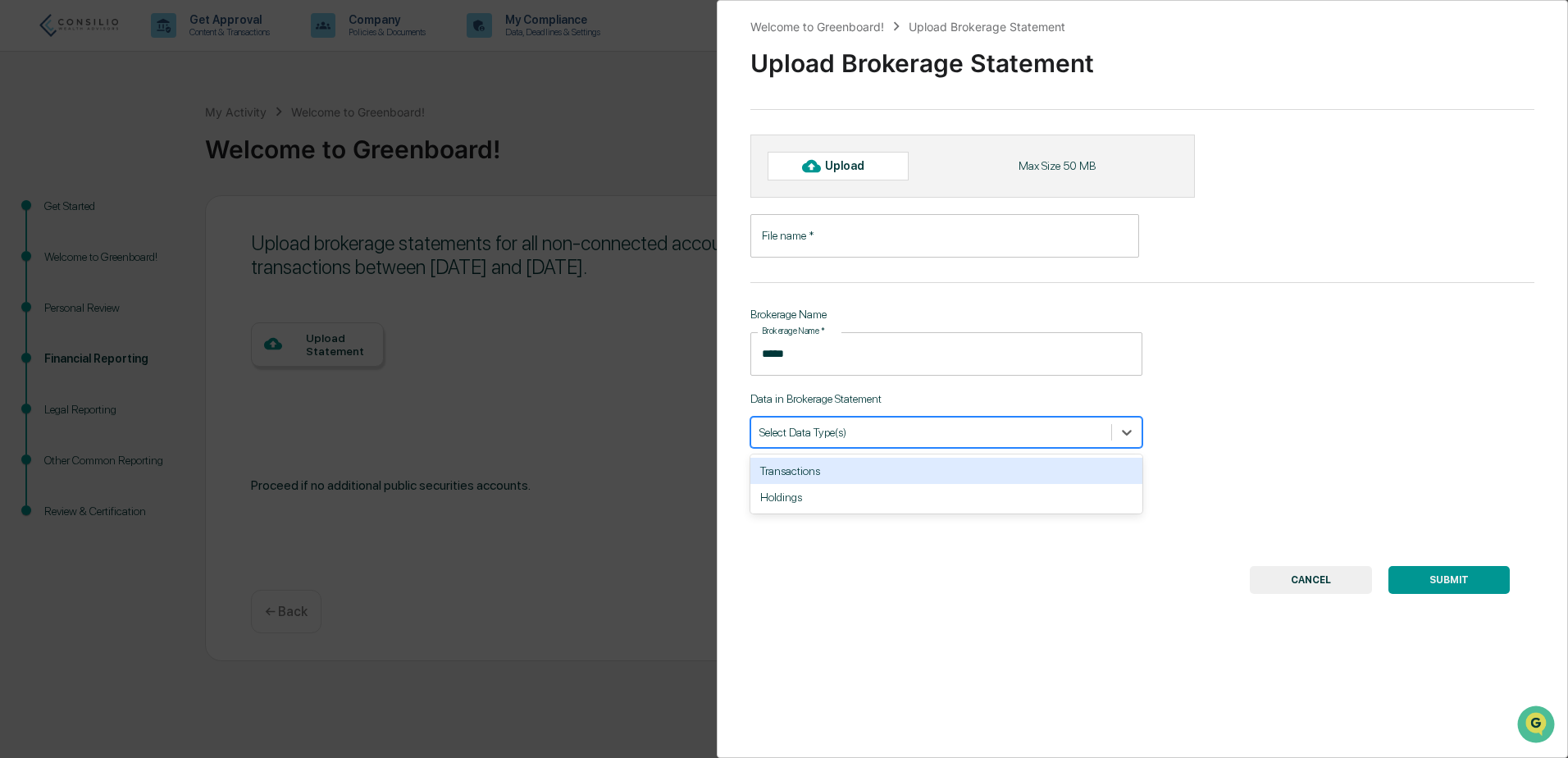
click at [844, 434] on div at bounding box center [930, 431] width 344 height 16
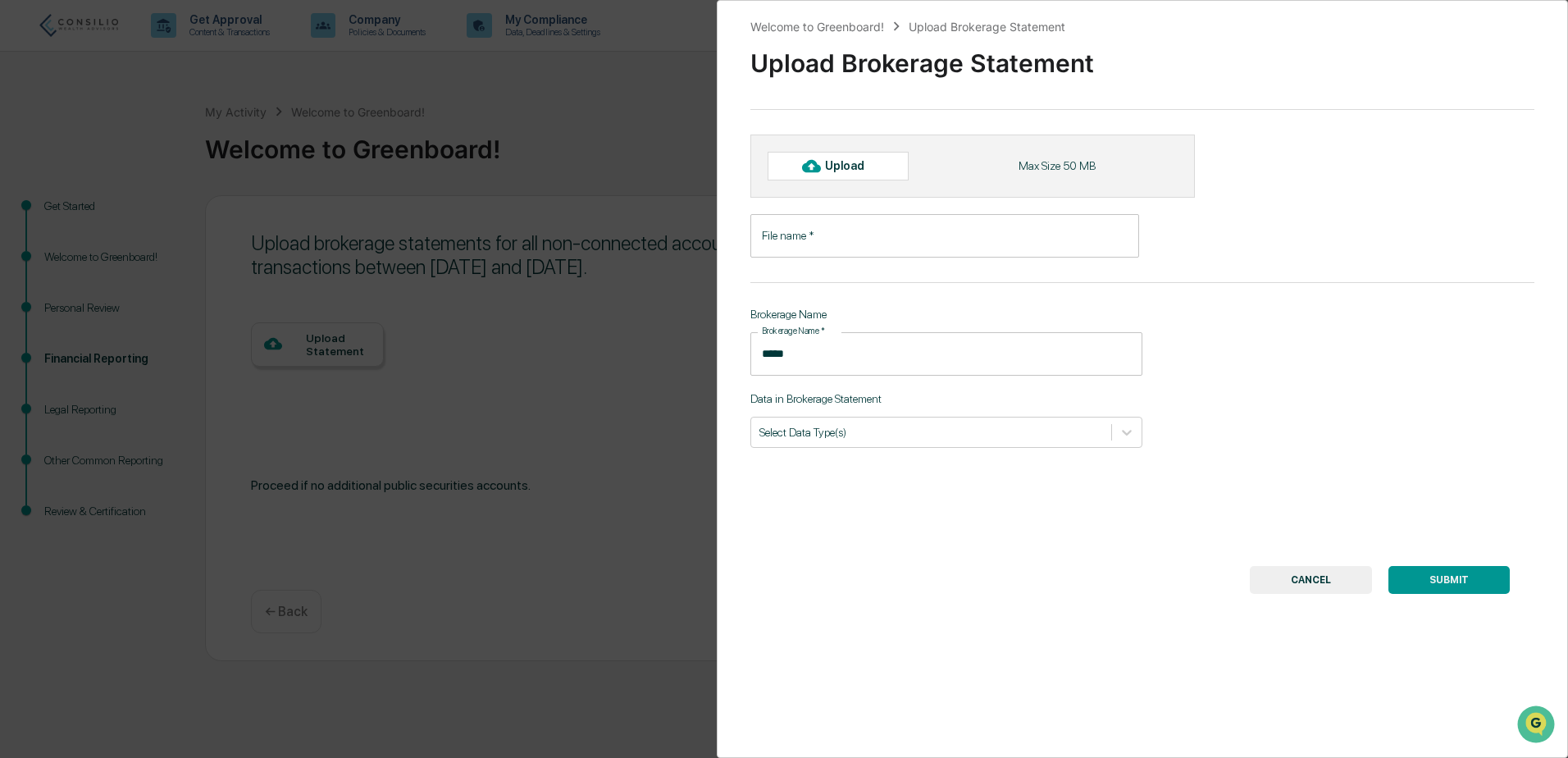
click at [573, 150] on div "Welcome to Greenboard! Upload Brokerage Statement Upload Brokerage Statement Up…" at bounding box center [784, 379] width 1568 height 758
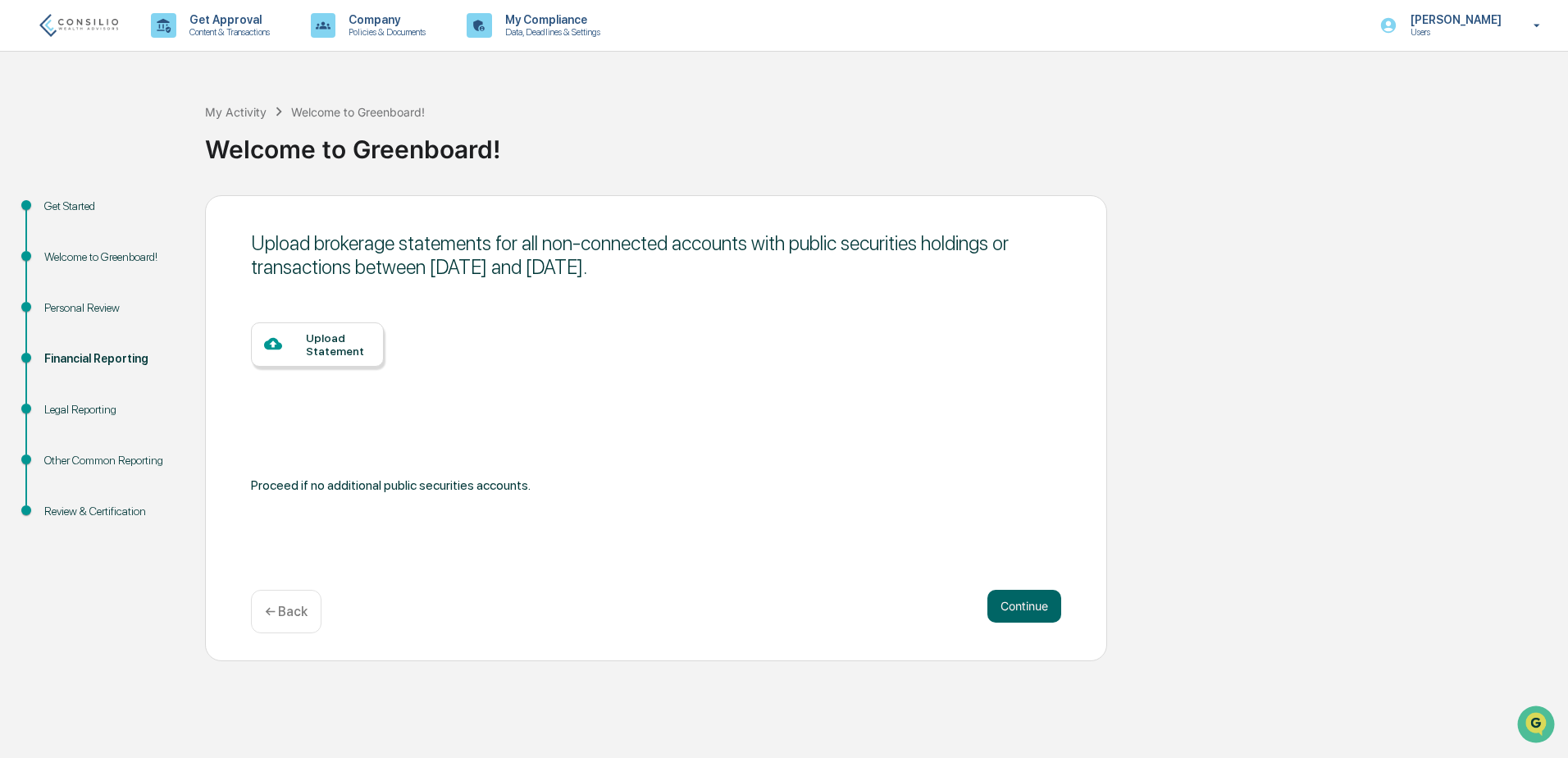
click at [314, 350] on div "Upload Statement" at bounding box center [338, 344] width 65 height 26
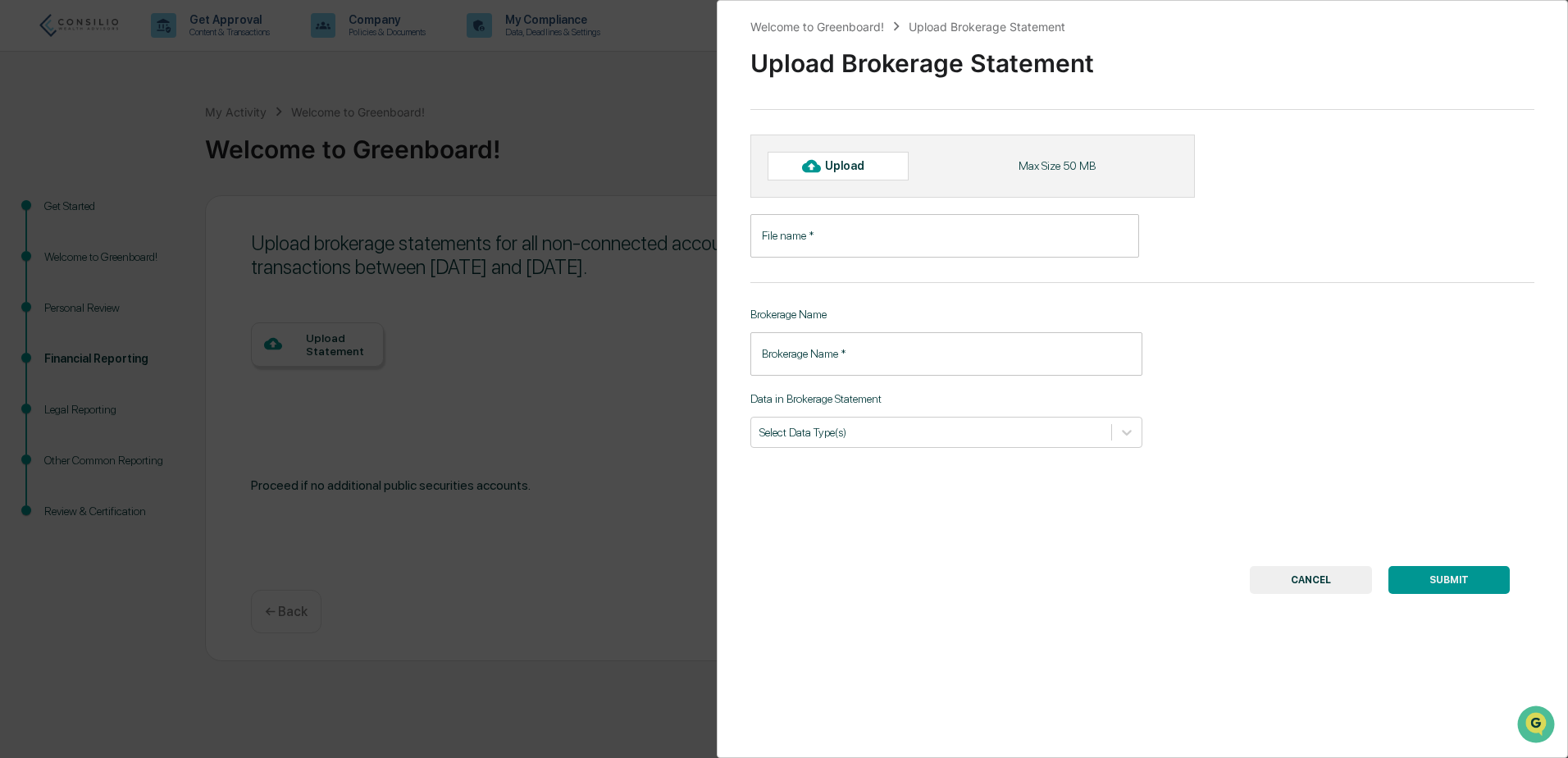
click at [1311, 574] on button "CANCEL" at bounding box center [1311, 580] width 122 height 28
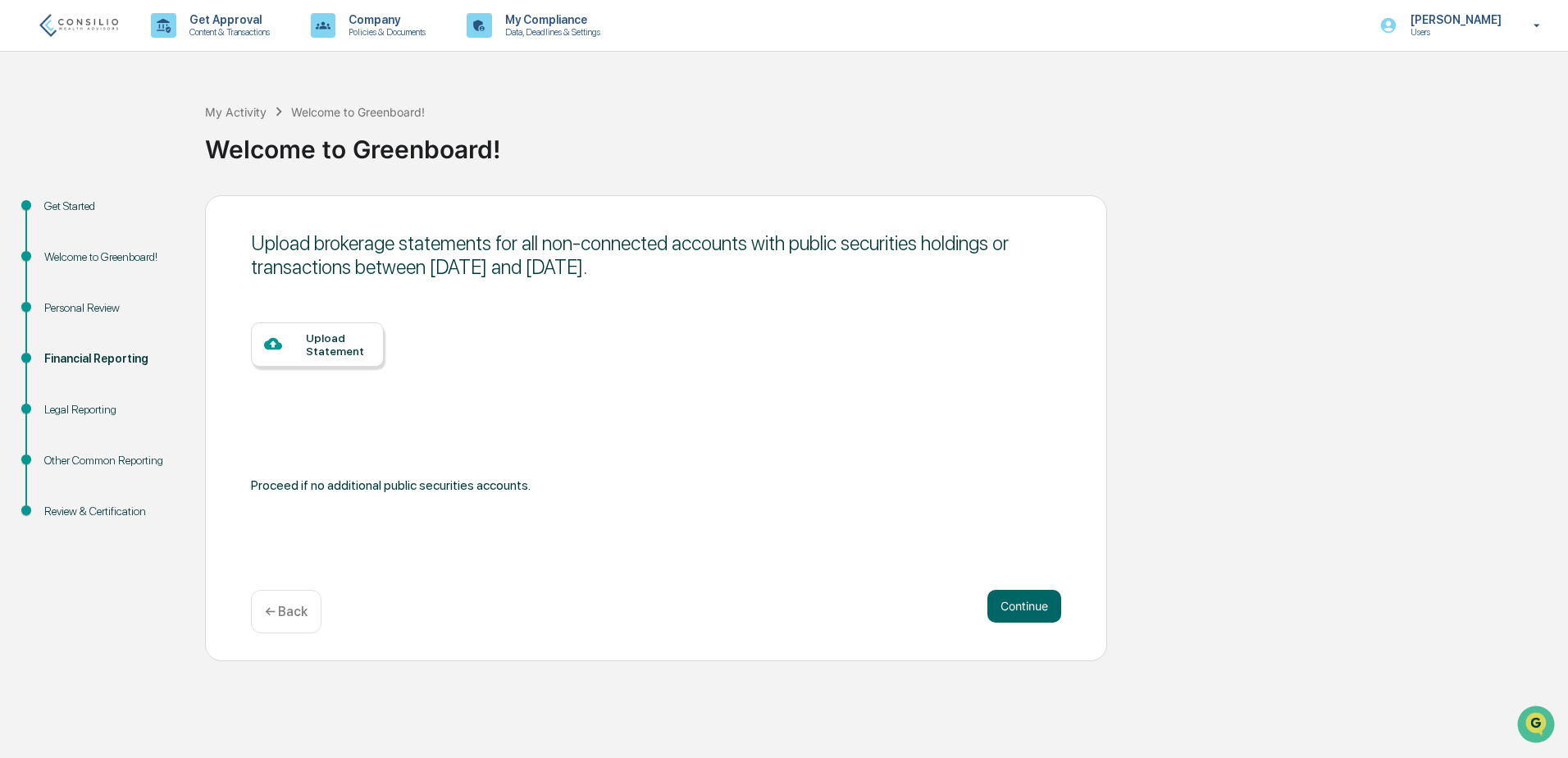
click at [274, 629] on div "← Back" at bounding box center [287, 611] width 71 height 44
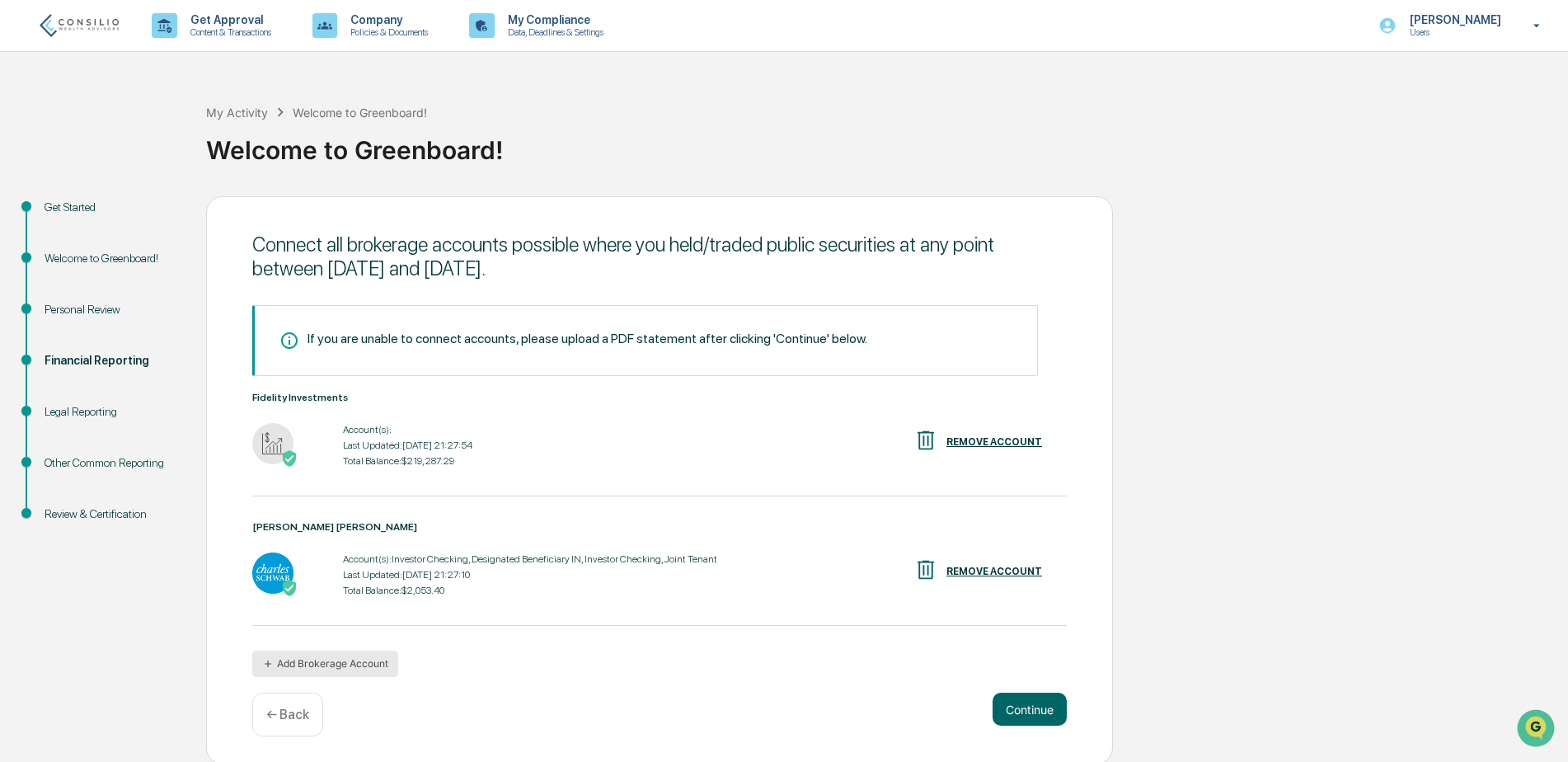
click at [323, 657] on button "Add Brokerage Account" at bounding box center [326, 663] width 146 height 27
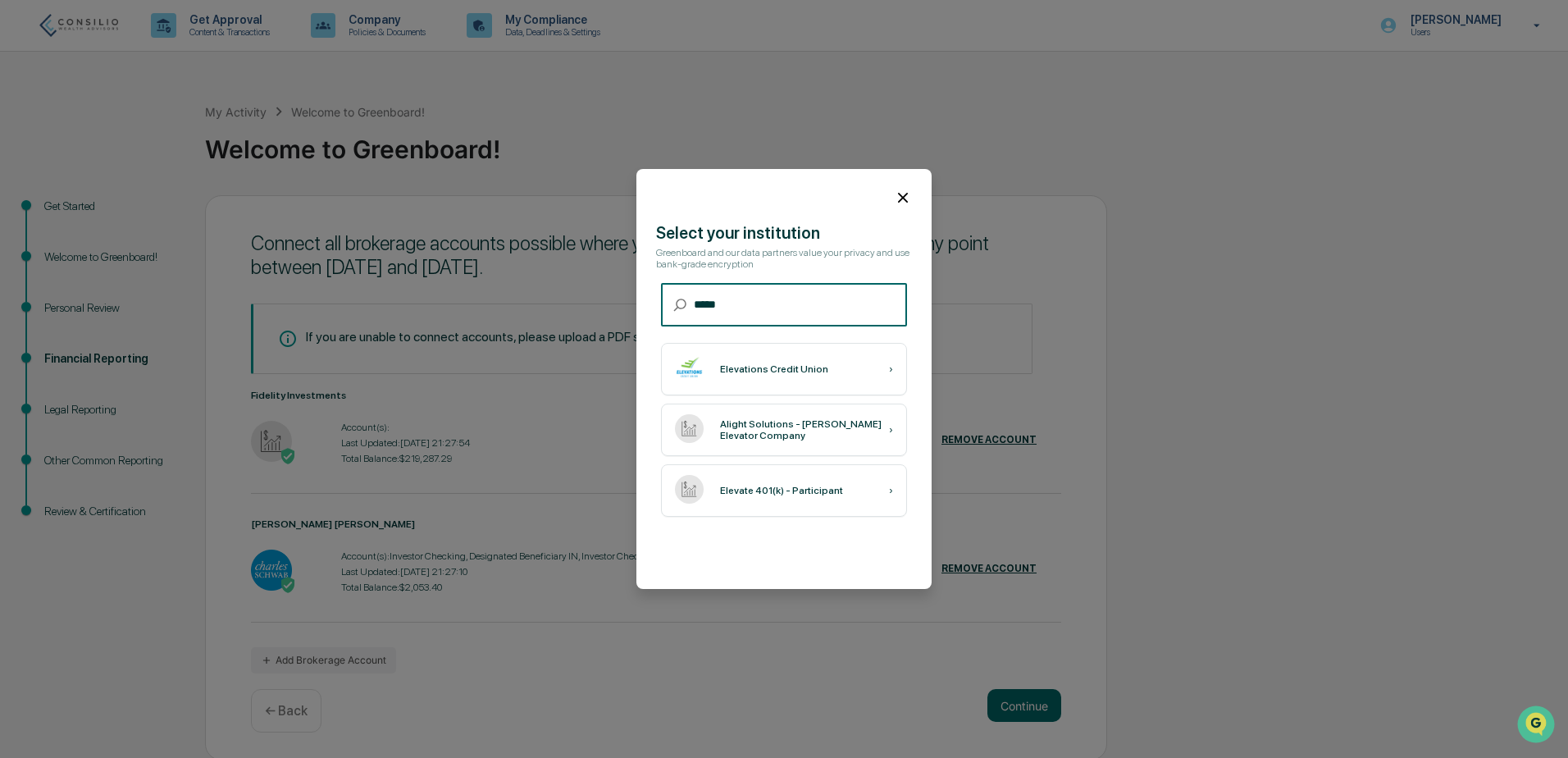
type input "*****"
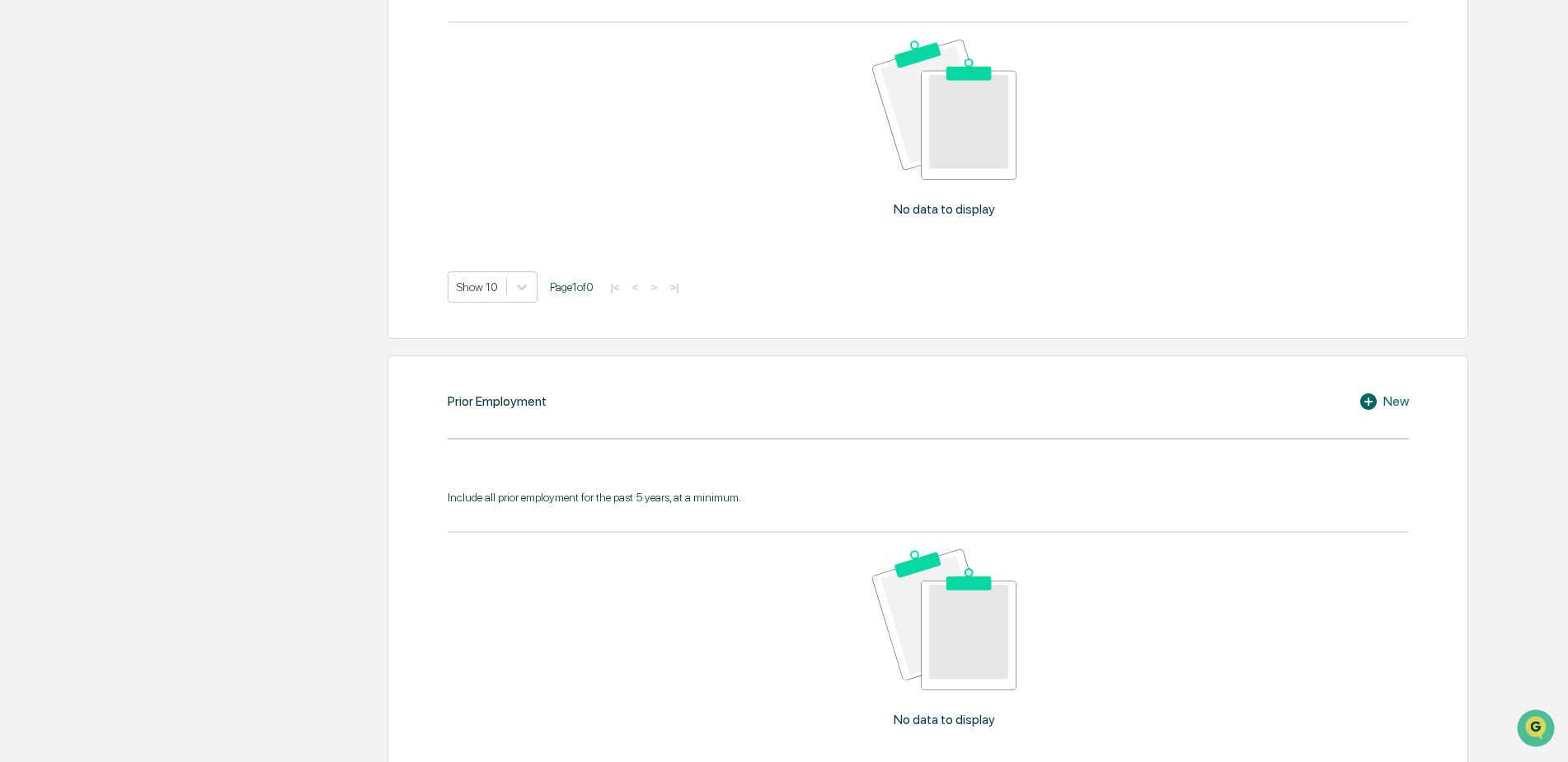
scroll to position [494, 0]
